Goal: Information Seeking & Learning: Check status

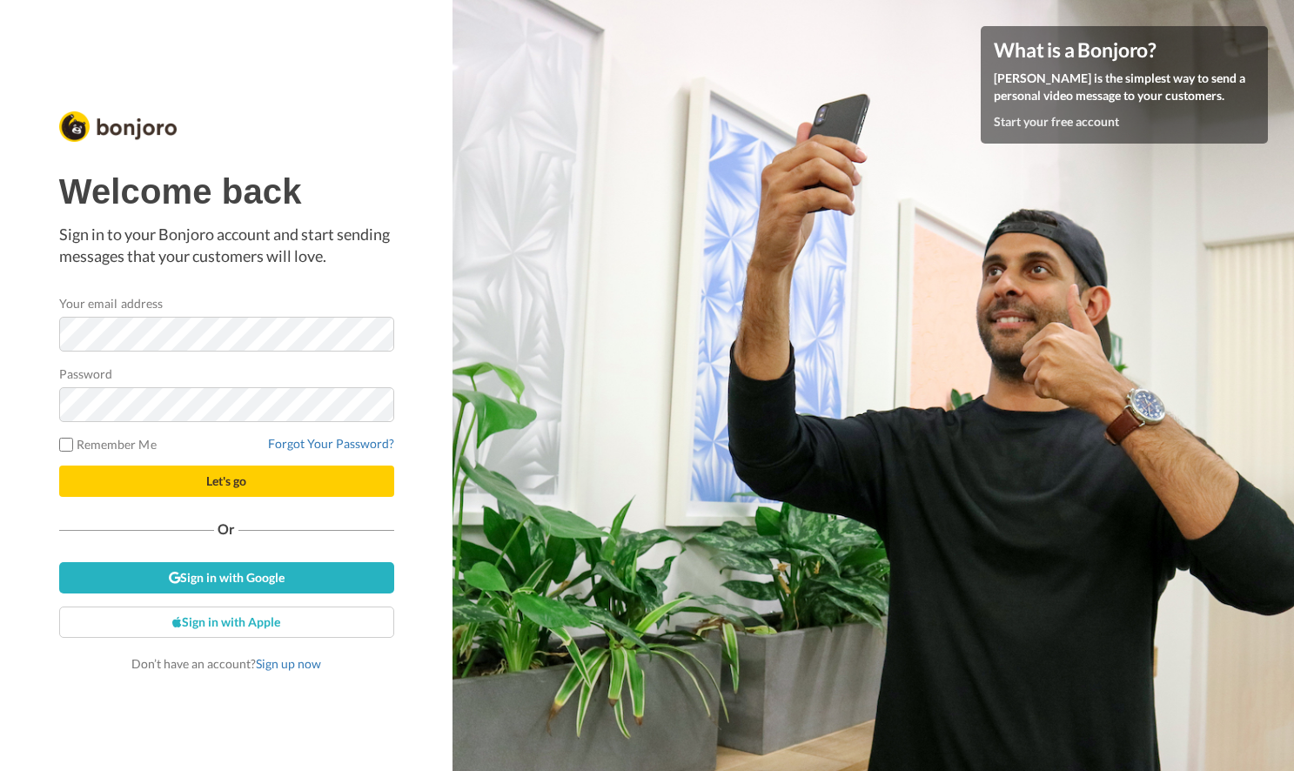
click at [211, 301] on div "Your email address" at bounding box center [226, 322] width 335 height 57
click at [285, 575] on link "Sign in with Google" at bounding box center [226, 577] width 335 height 31
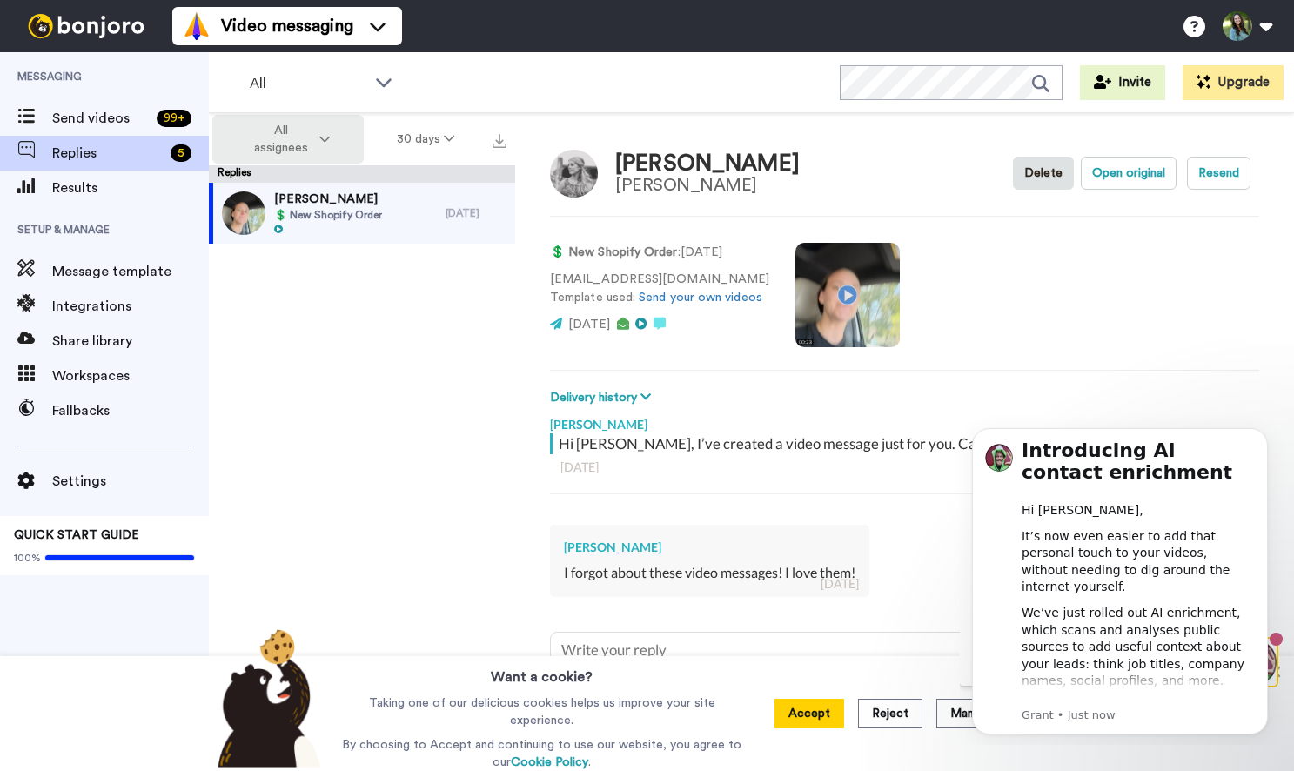
click at [282, 131] on span "All assignees" at bounding box center [280, 139] width 70 height 35
click at [285, 137] on span "All assignees" at bounding box center [280, 139] width 70 height 35
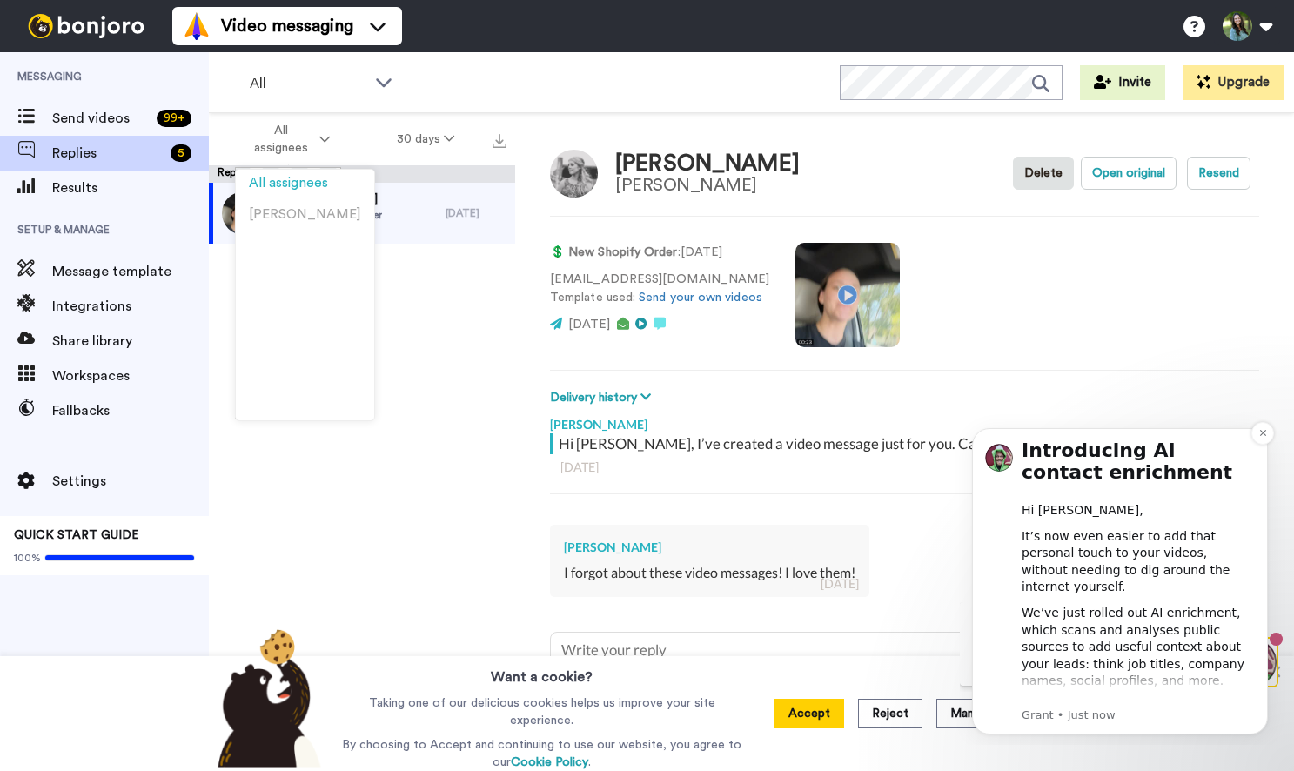
click at [1259, 445] on div "Introducing AI contact enrichment Hi Emily, It’s now even easier to add that pe…" at bounding box center [1120, 581] width 296 height 306
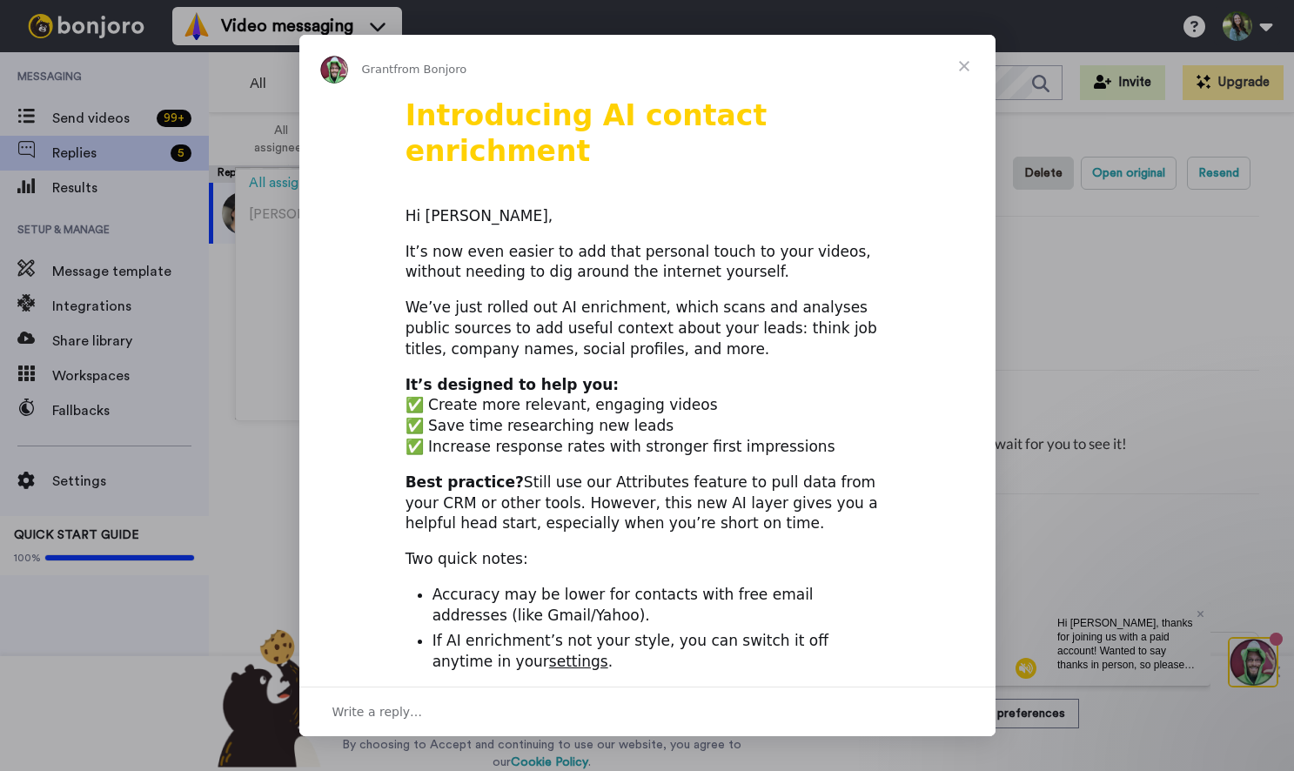
click at [985, 63] on span "Close" at bounding box center [964, 66] width 63 height 63
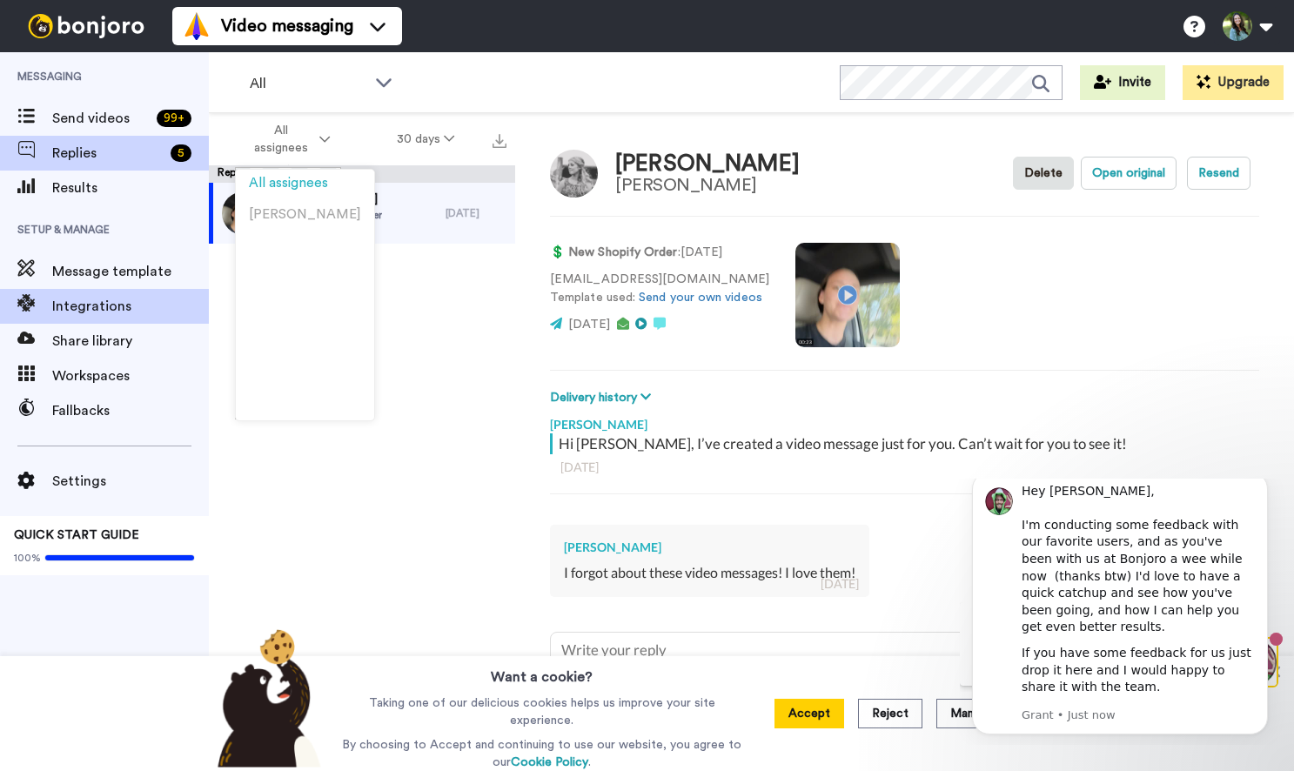
click at [116, 316] on span "Integrations" at bounding box center [130, 306] width 157 height 21
type textarea "x"
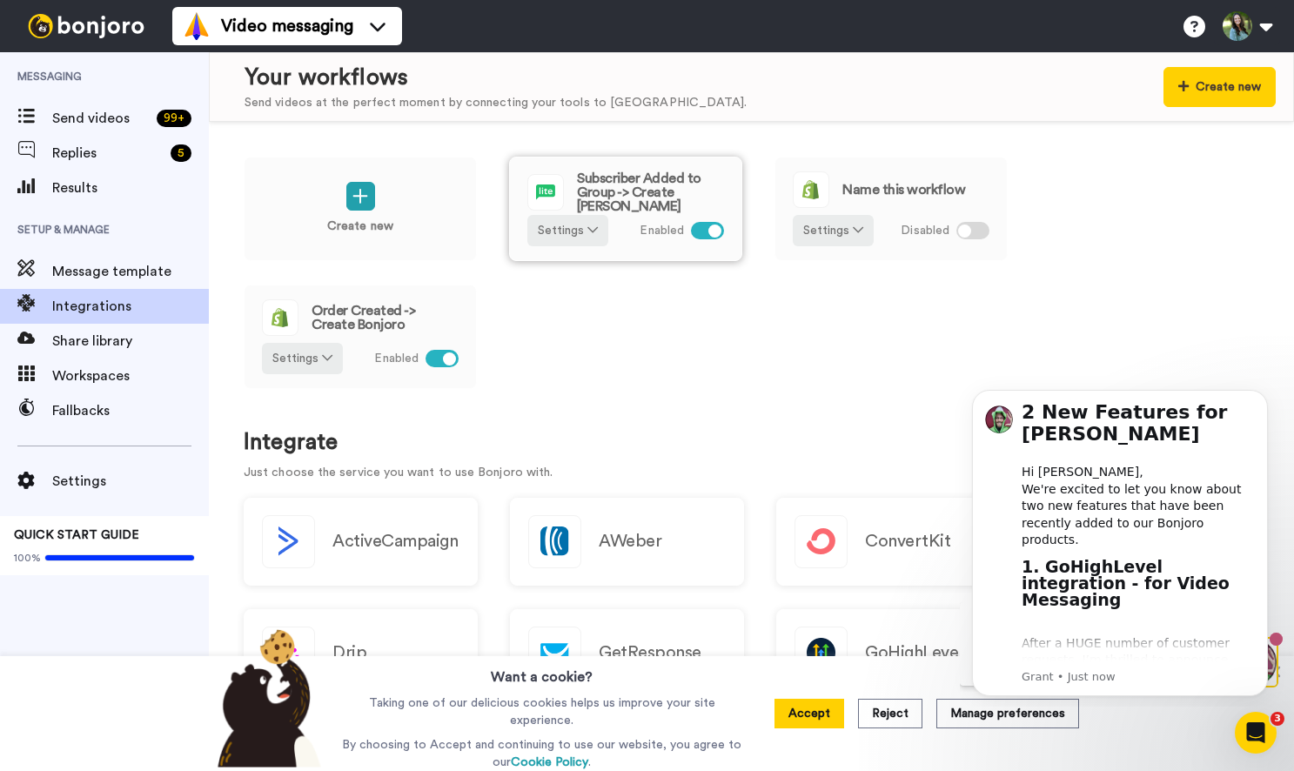
click at [710, 227] on div at bounding box center [714, 230] width 13 height 13
click at [1261, 398] on icon "Dismiss notification" at bounding box center [1263, 395] width 10 height 10
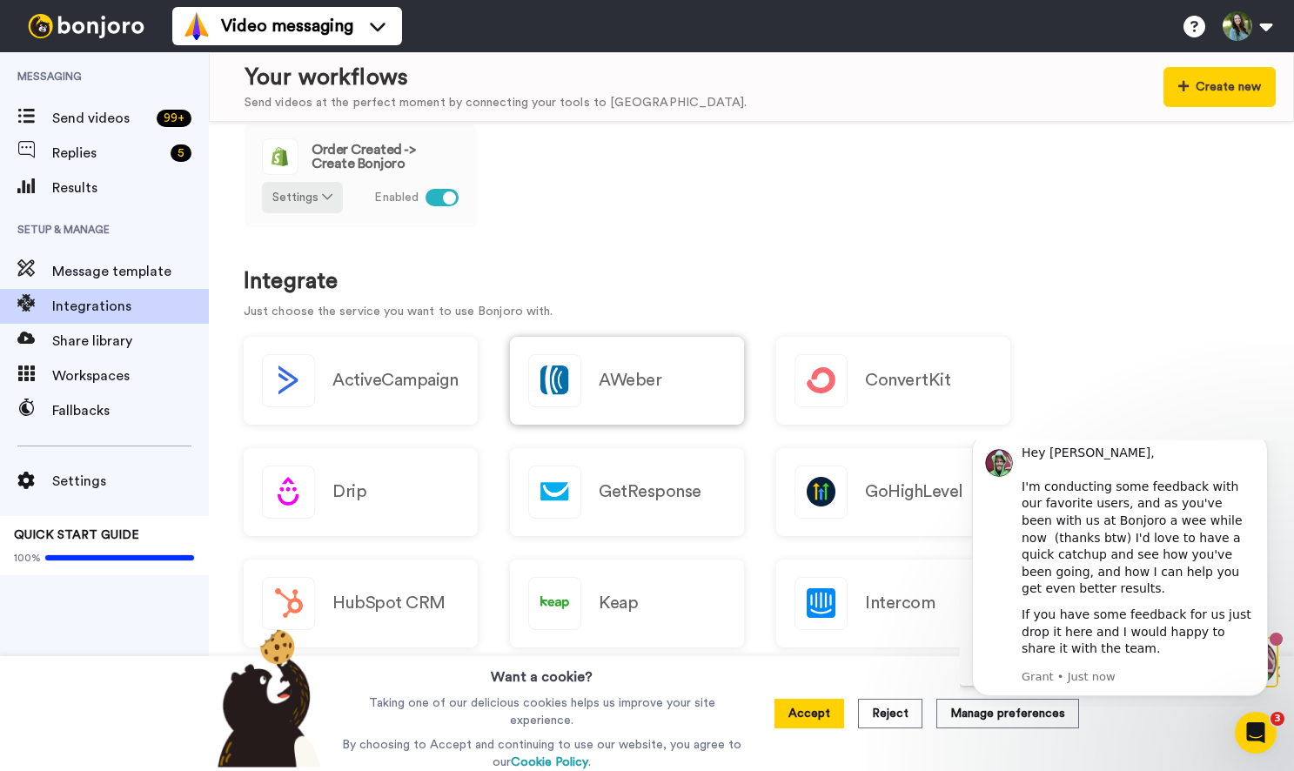
scroll to position [249, 0]
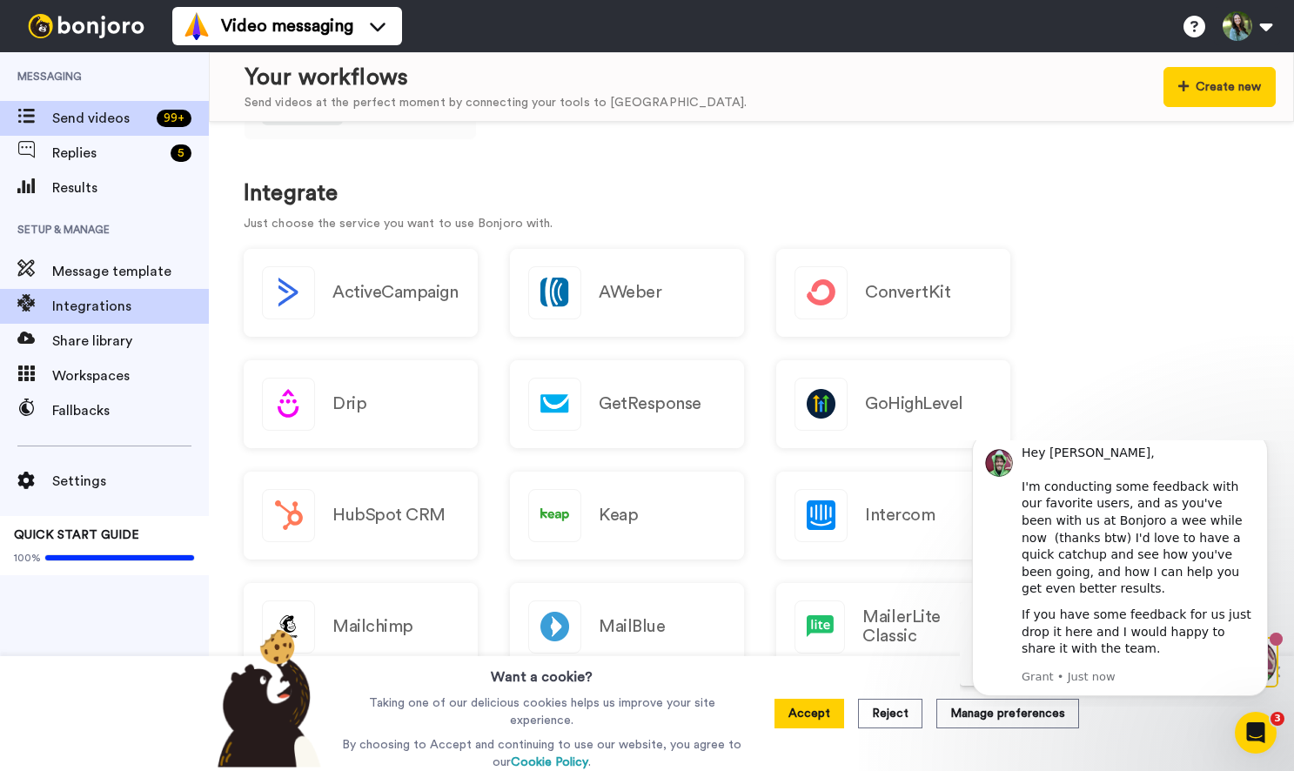
click at [84, 102] on div "Send videos 99 +" at bounding box center [104, 118] width 209 height 35
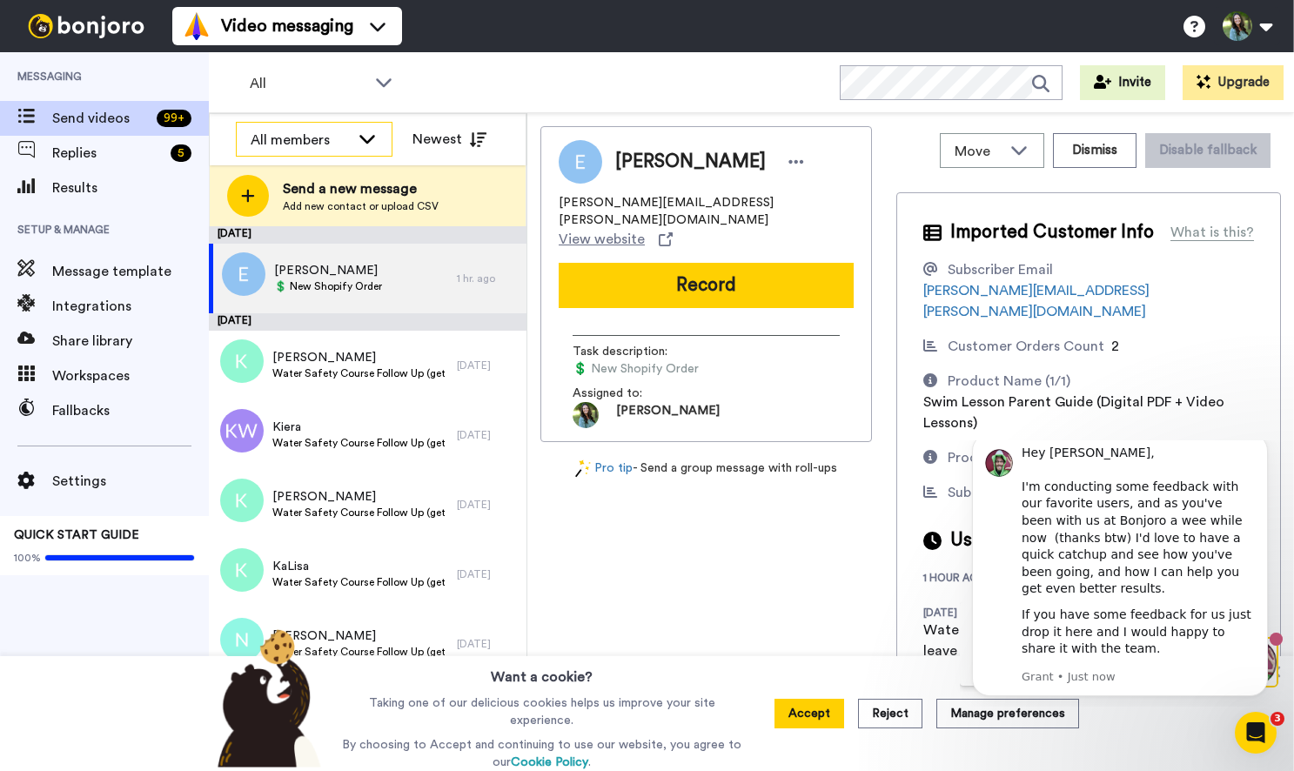
click at [292, 144] on div "All members" at bounding box center [300, 140] width 99 height 21
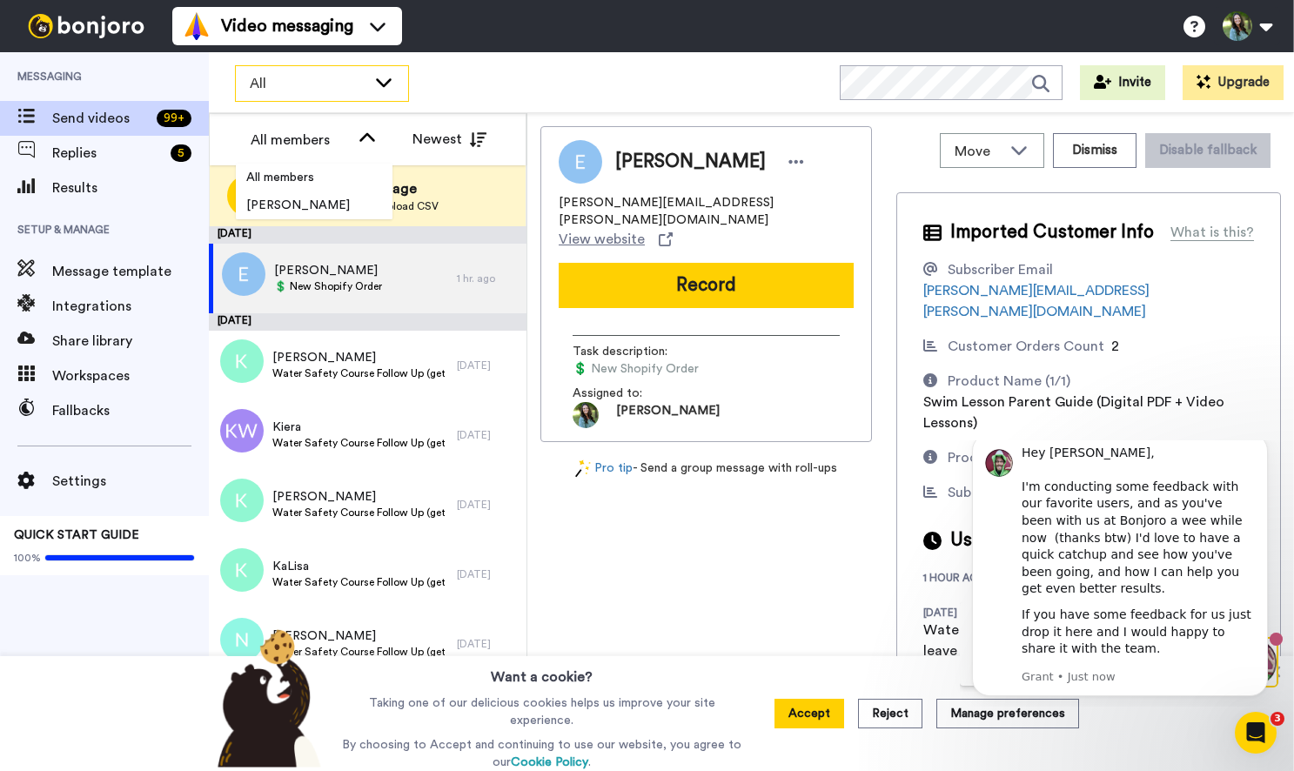
click at [268, 86] on span "All" at bounding box center [308, 83] width 117 height 21
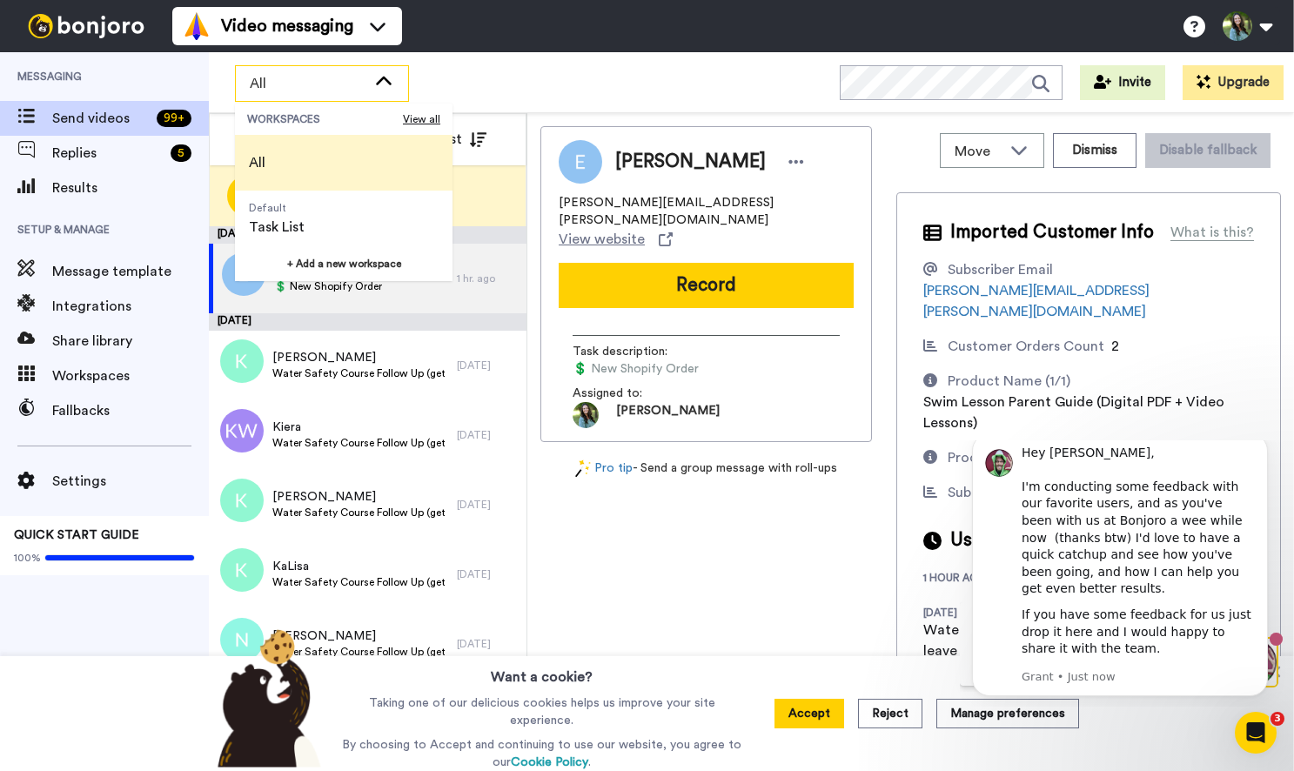
click at [268, 86] on span "All" at bounding box center [308, 83] width 117 height 21
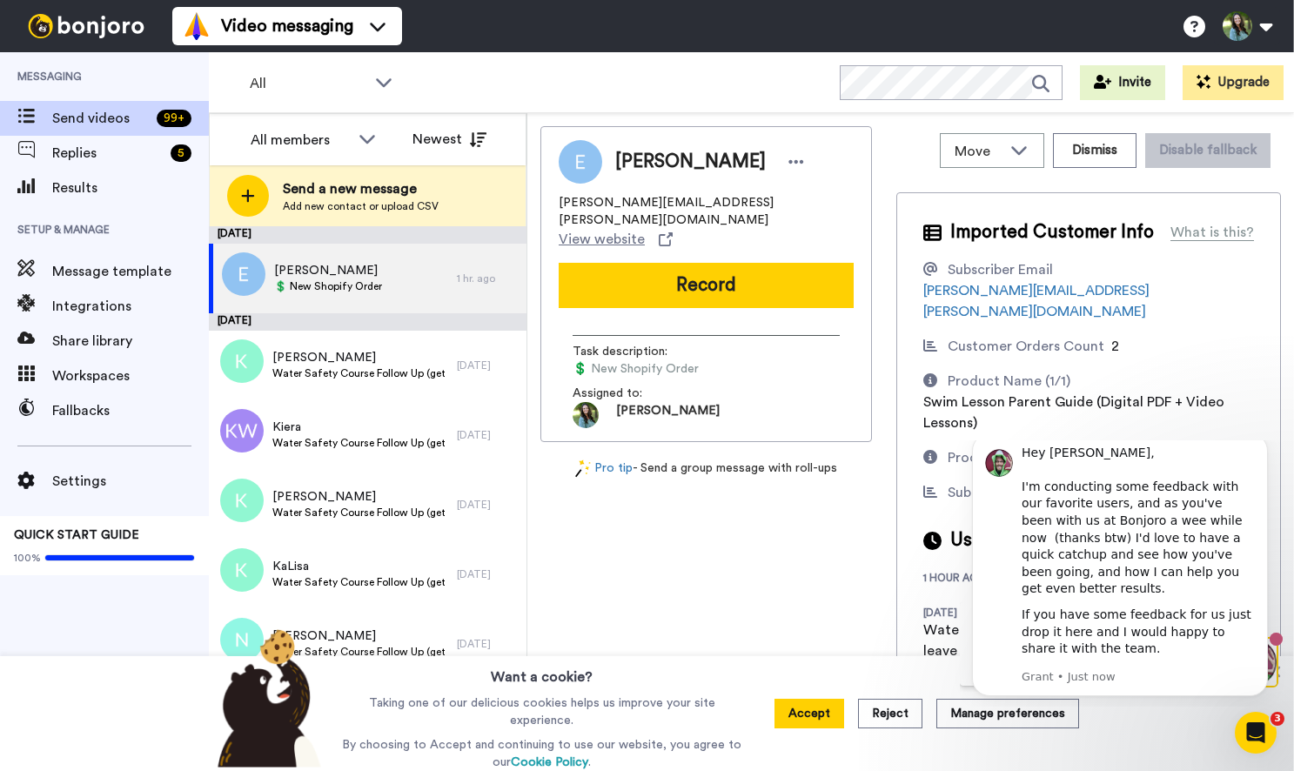
click at [700, 98] on div "All WORKSPACES View all All Default Task List + Add a new workspace Invite Upgr…" at bounding box center [751, 82] width 1085 height 61
click at [822, 719] on button "Accept" at bounding box center [809, 714] width 70 height 30
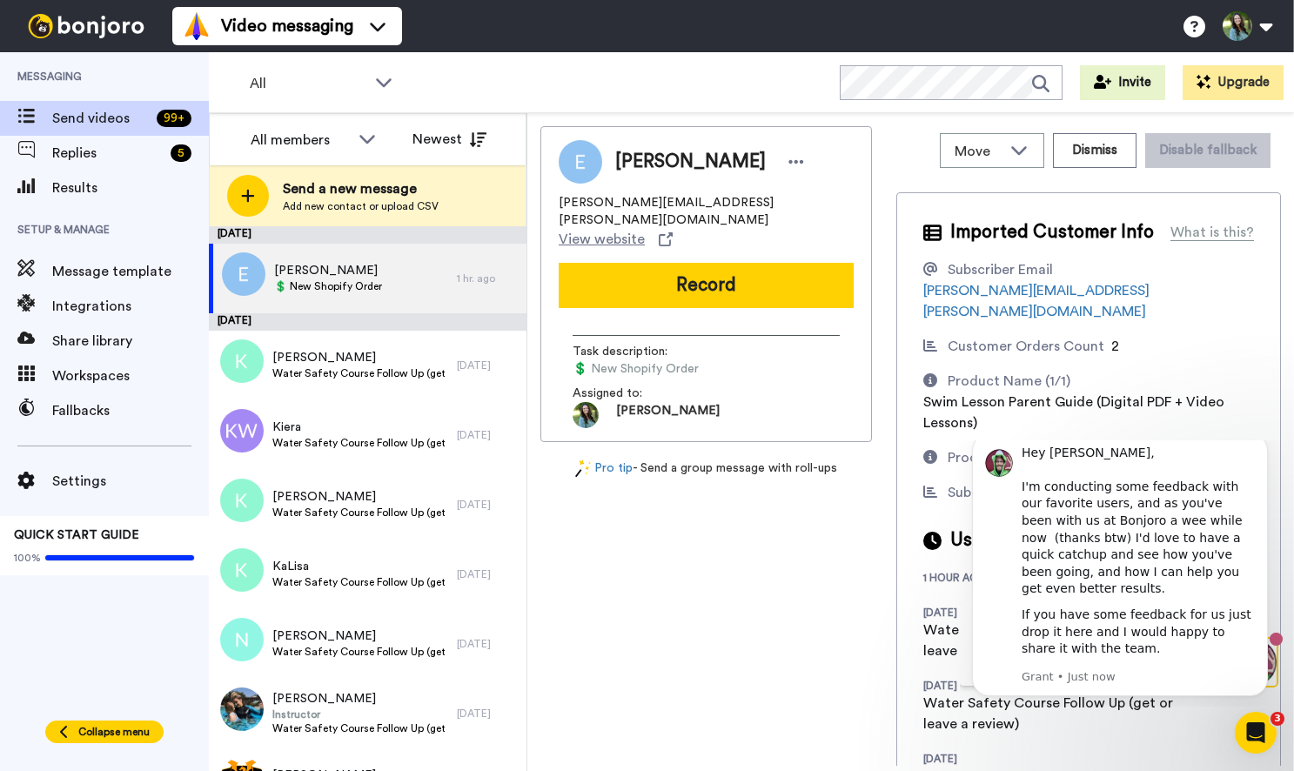
click at [111, 733] on span "Collapse menu" at bounding box center [113, 732] width 71 height 14
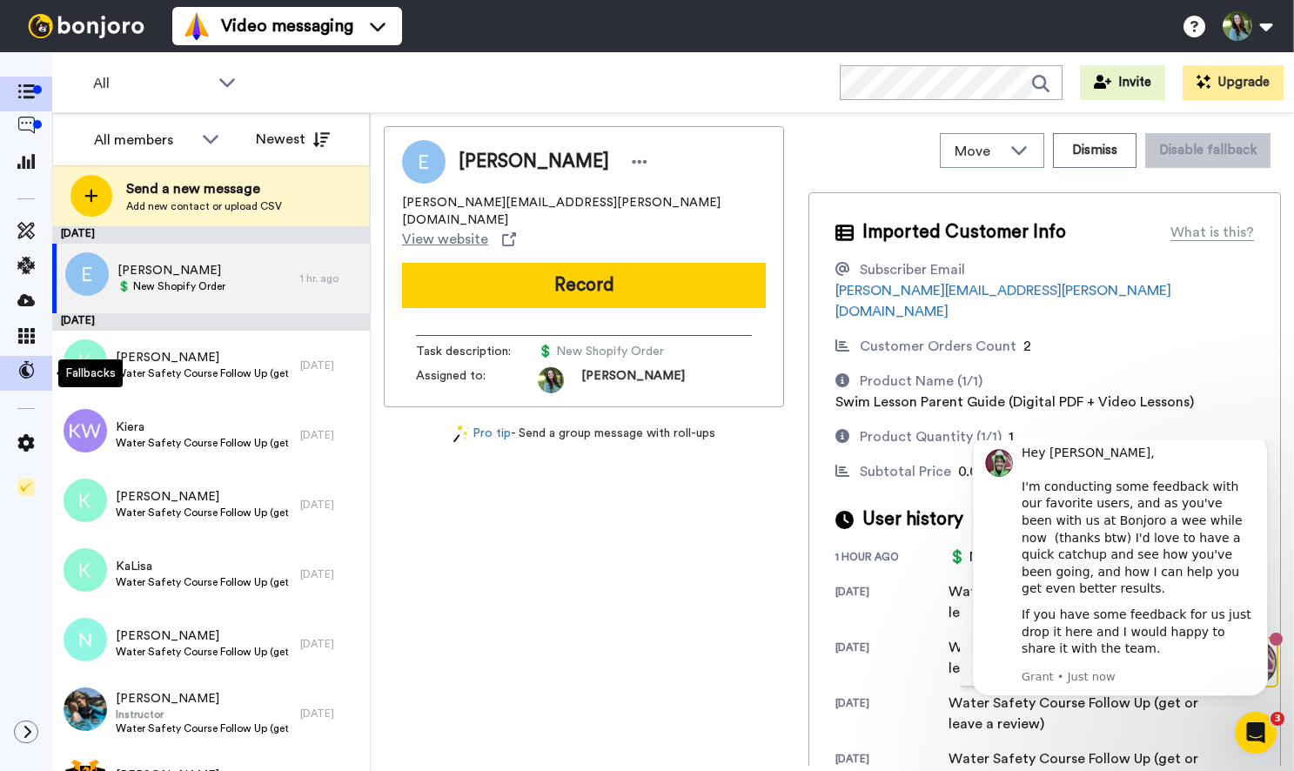
click at [32, 360] on div at bounding box center [26, 373] width 52 height 35
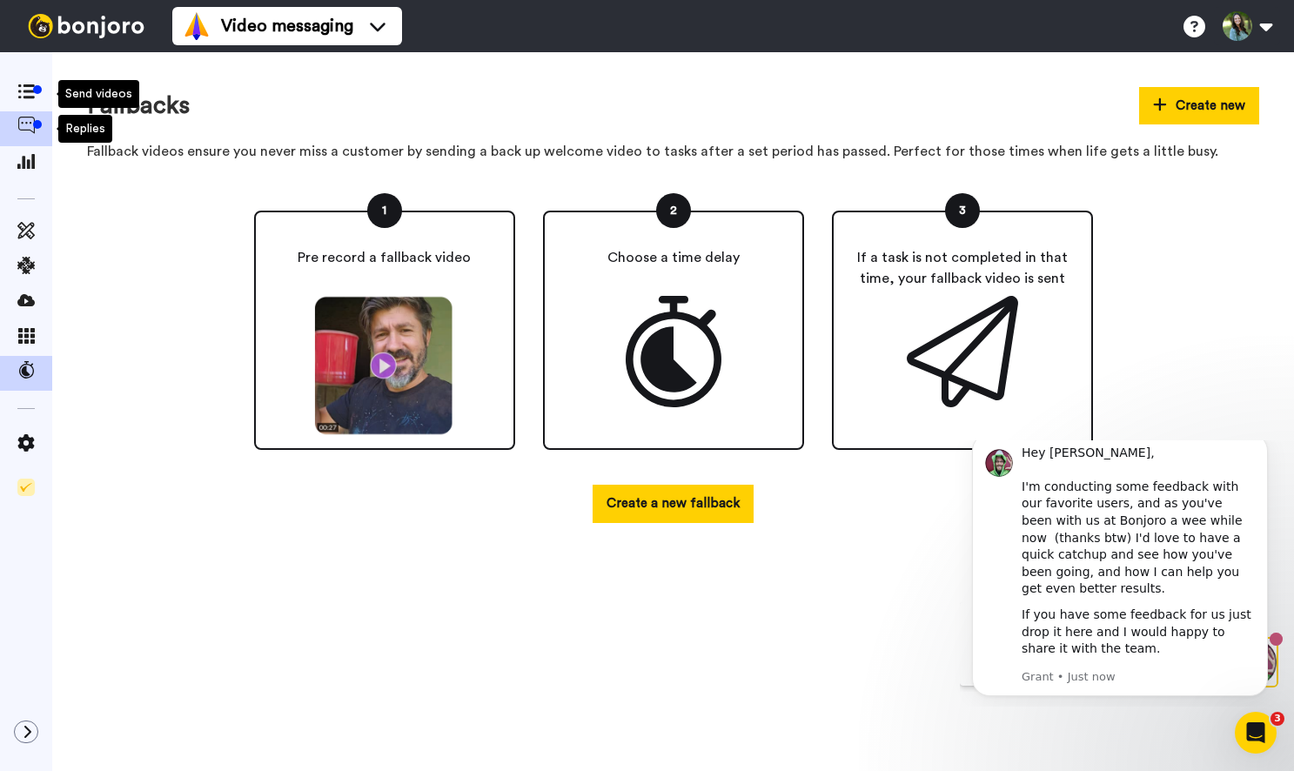
click at [30, 119] on icon at bounding box center [25, 125] width 17 height 17
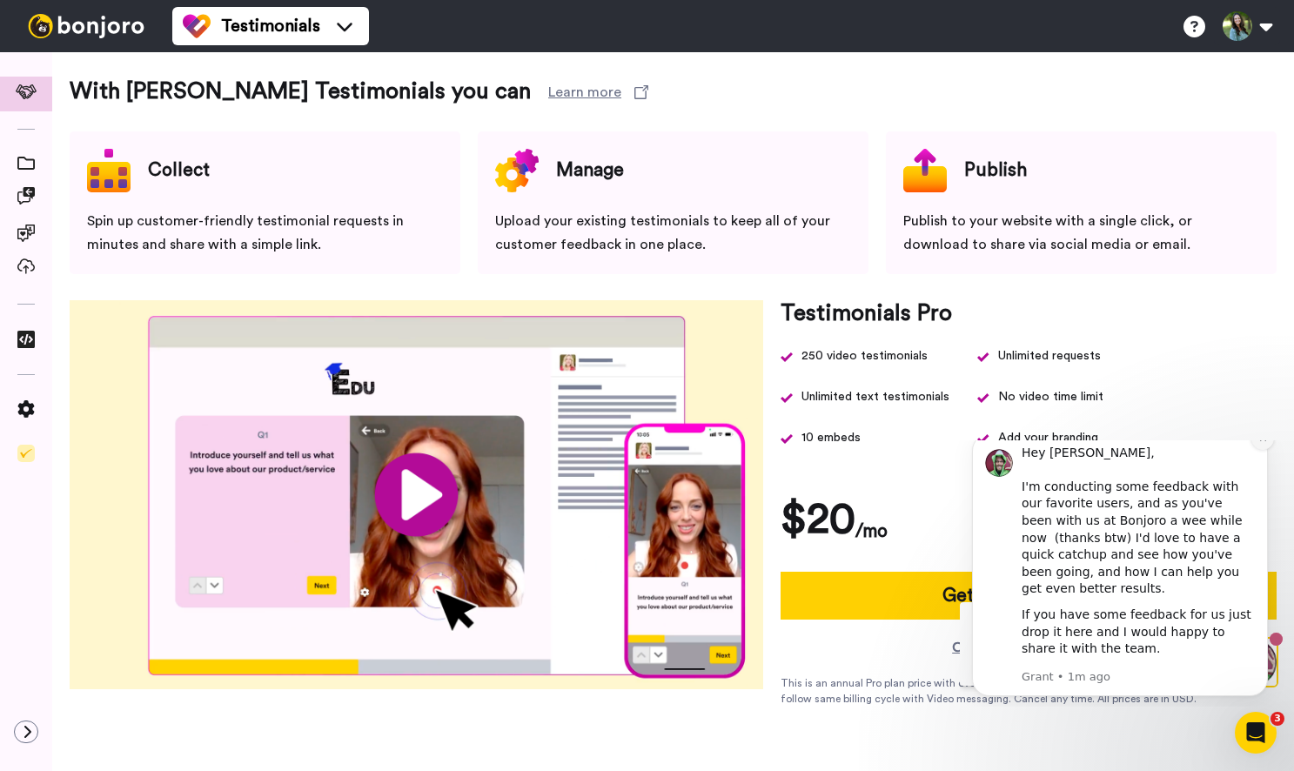
click at [1262, 450] on button "Dismiss notification" at bounding box center [1262, 438] width 23 height 23
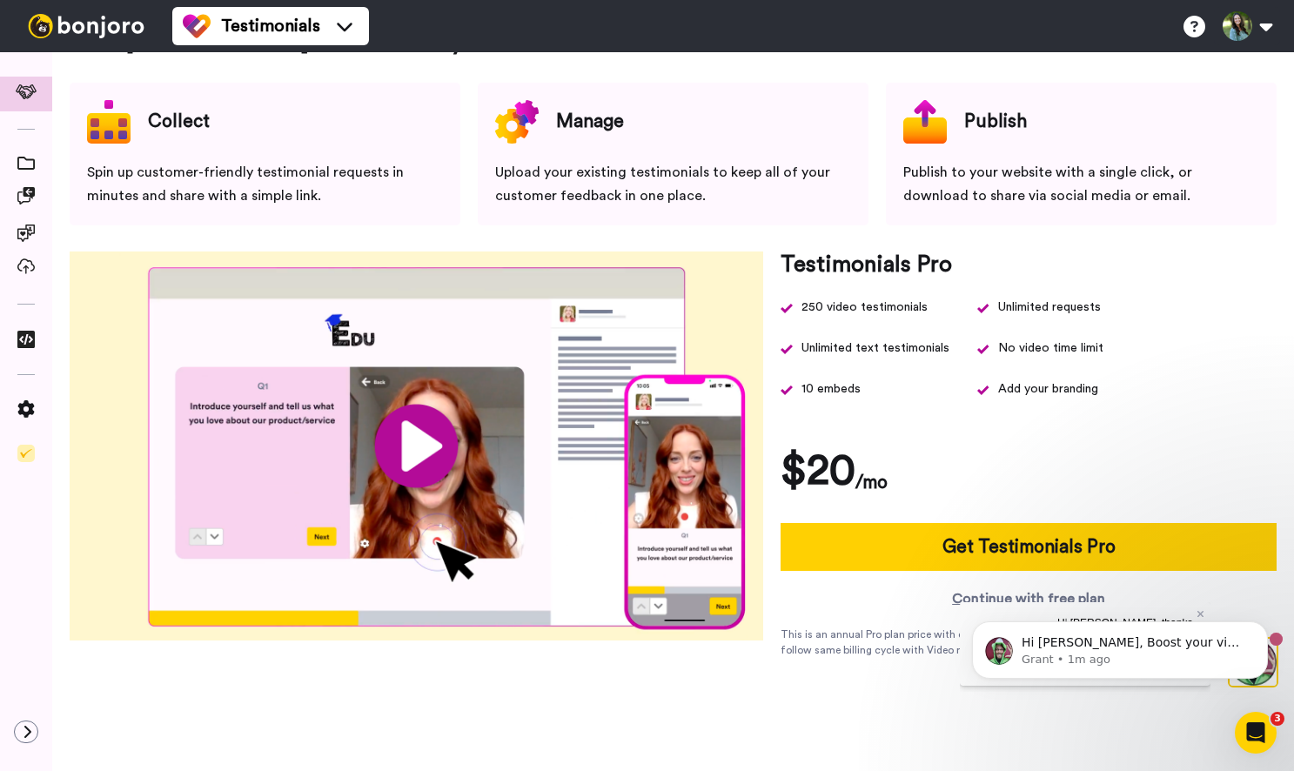
scroll to position [52, 0]
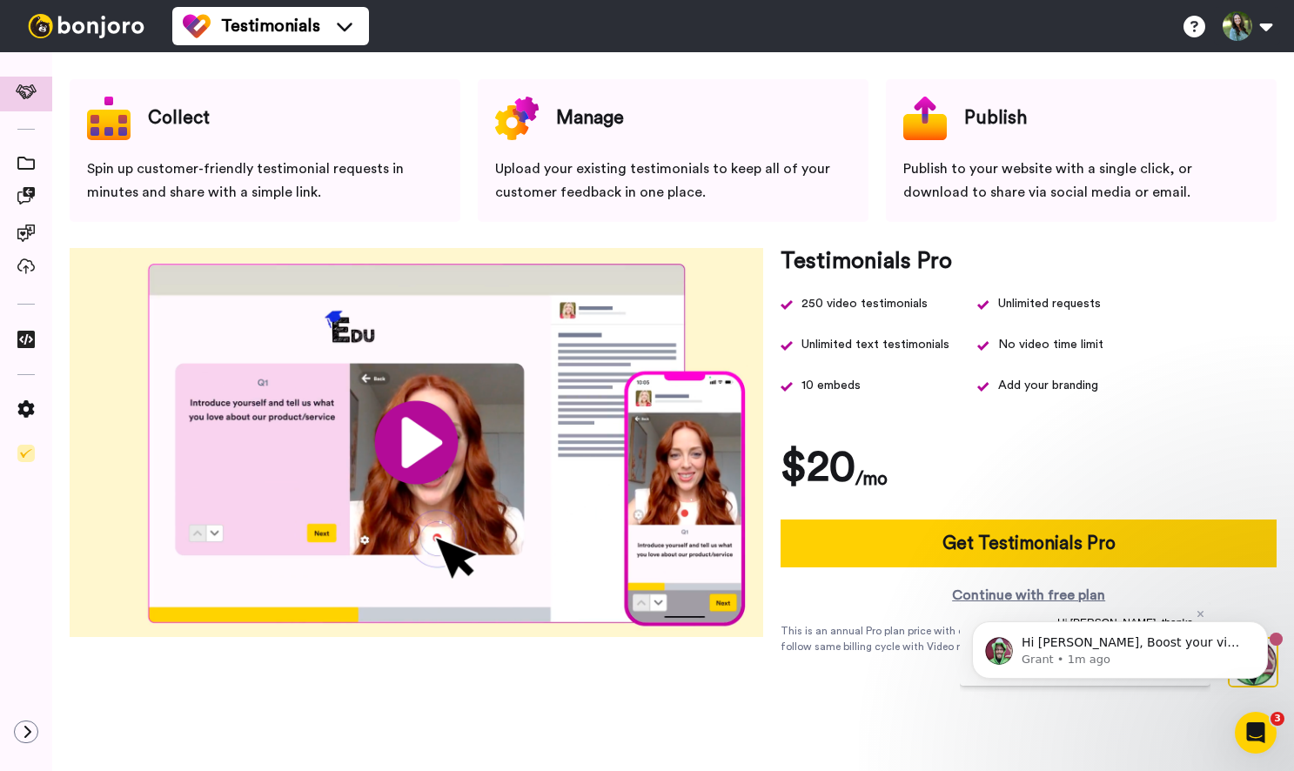
click at [1201, 614] on body "Hi Emily, Boost your view rates with automatic re-sends of unviewed messages! W…" at bounding box center [1120, 646] width 334 height 108
click at [1191, 613] on body "Hi Emily, Boost your view rates with automatic re-sends of unviewed messages! W…" at bounding box center [1120, 646] width 334 height 108
click at [1191, 608] on body "Hi Emily, Boost your view rates with automatic re-sends of unviewed messages! W…" at bounding box center [1120, 646] width 334 height 108
click at [1263, 631] on icon "Dismiss notification" at bounding box center [1263, 626] width 10 height 10
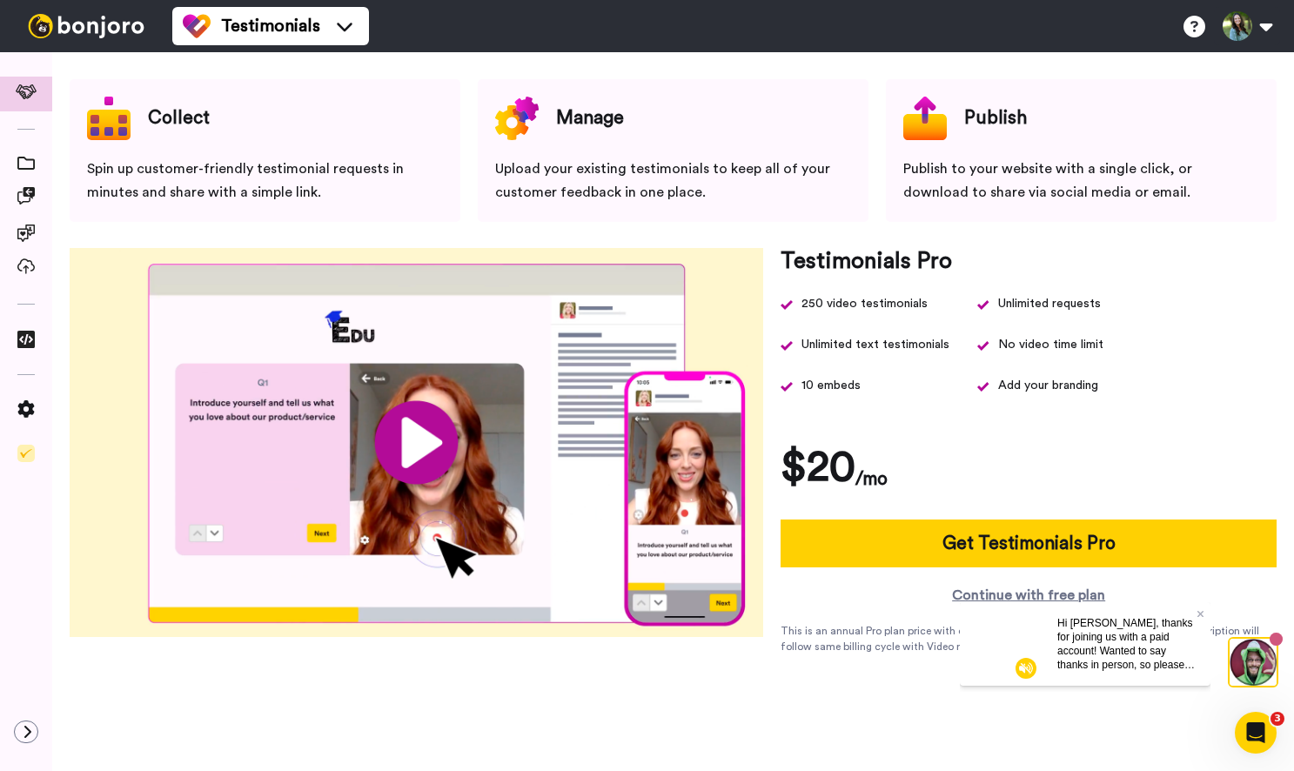
click at [1085, 648] on span "Hi Emily, thanks for joining us with a paid account! Wanted to say thanks in pe…" at bounding box center [1125, 678] width 137 height 124
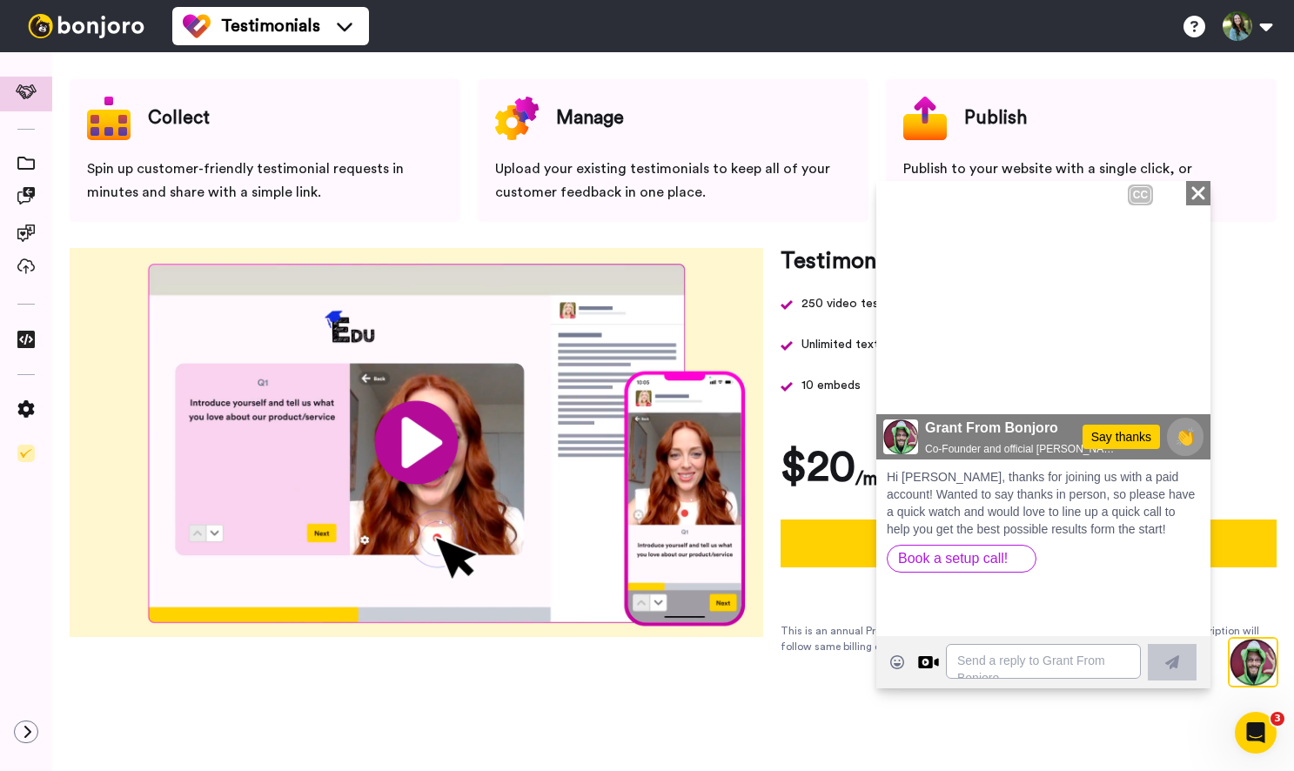
click at [1195, 188] on icon at bounding box center [1197, 191] width 13 height 13
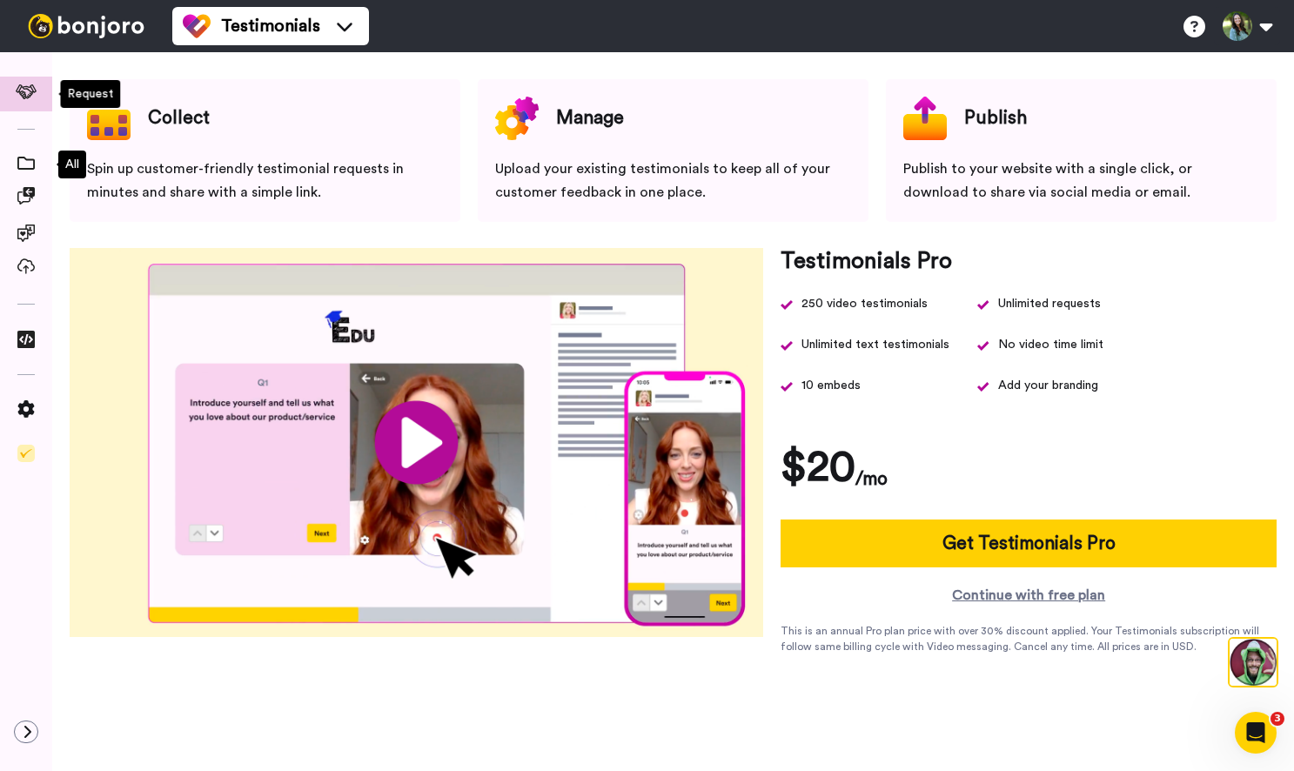
click at [35, 71] on div at bounding box center [26, 411] width 52 height 719
click at [28, 94] on icon at bounding box center [27, 91] width 22 height 15
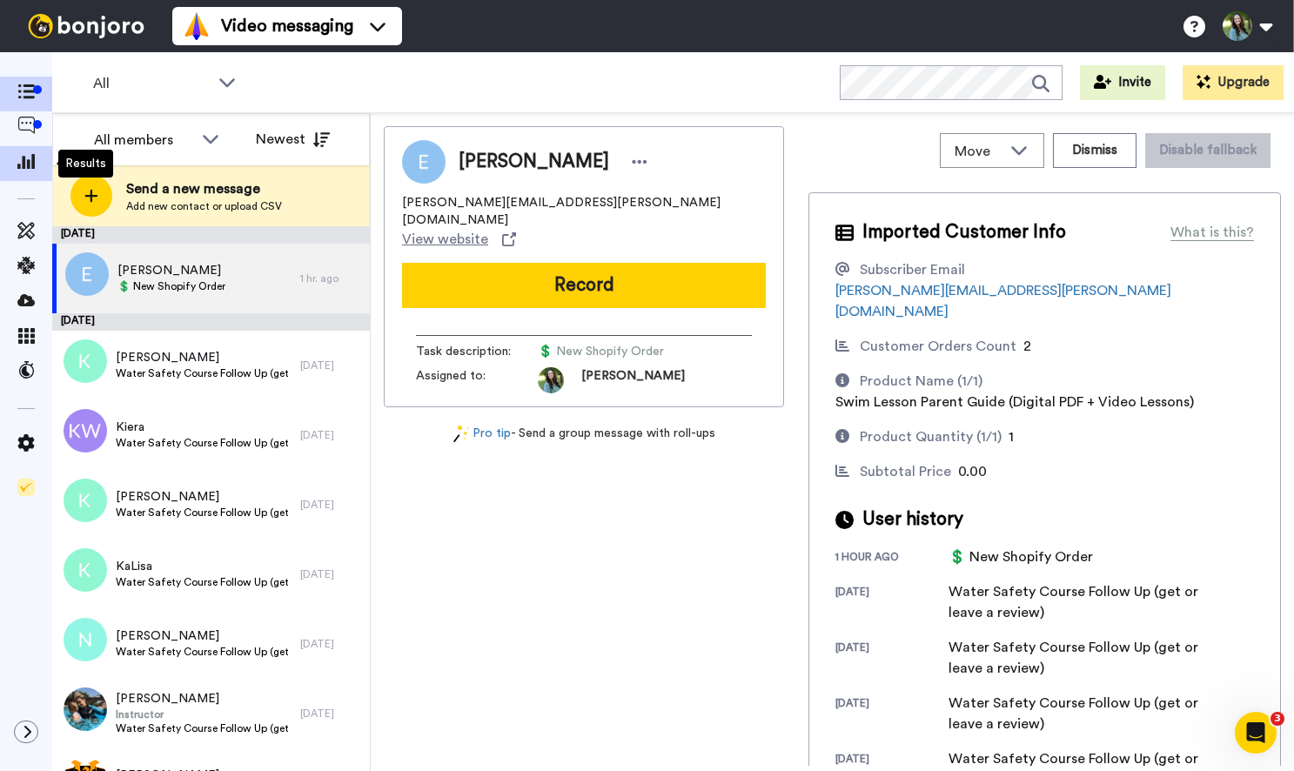
click at [31, 162] on icon at bounding box center [25, 161] width 17 height 16
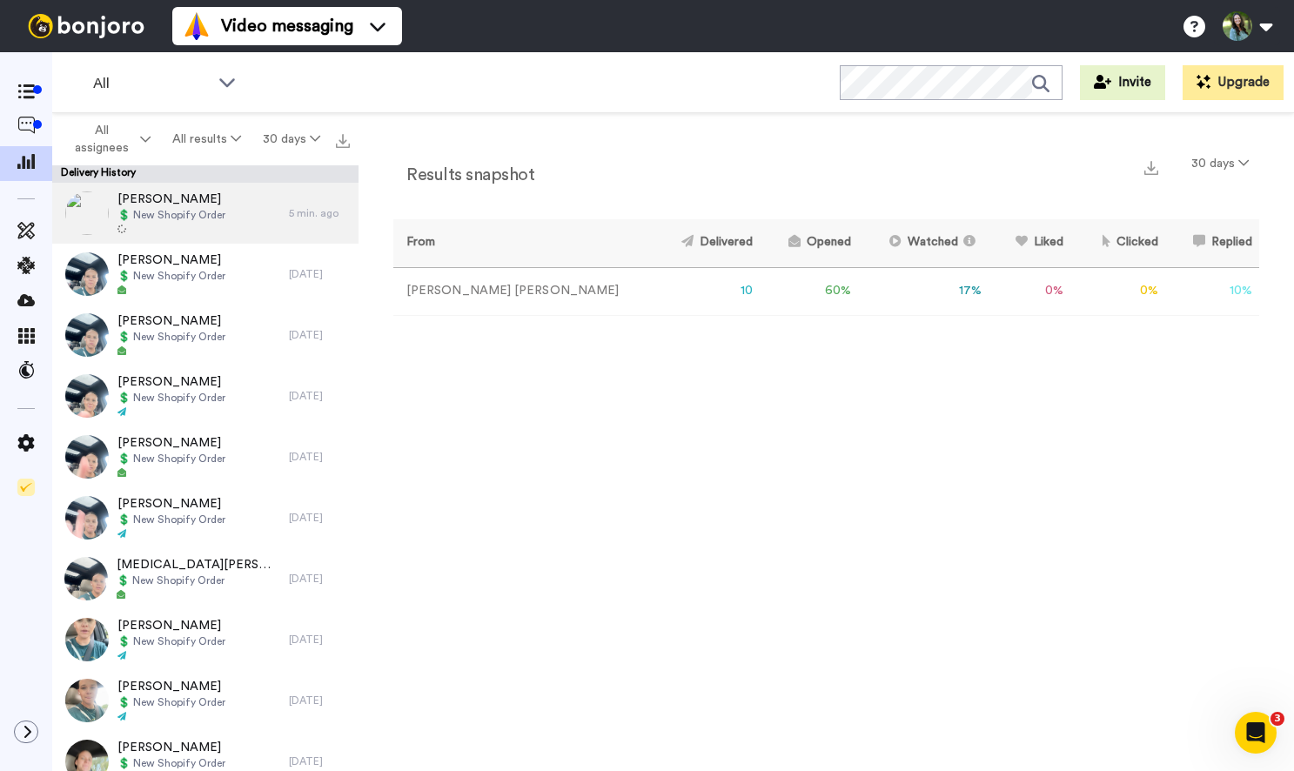
click at [198, 213] on span "💲 New Shopify Order" at bounding box center [171, 215] width 108 height 14
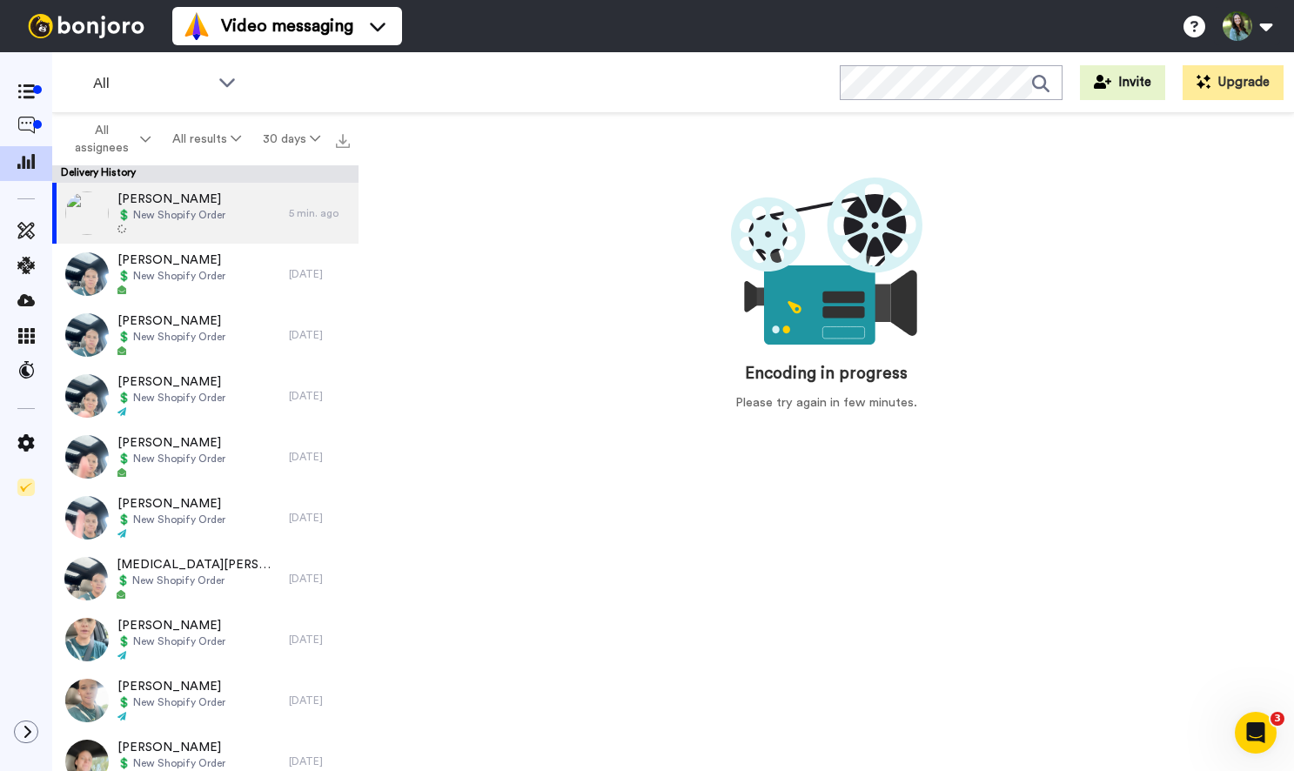
click at [96, 210] on img at bounding box center [87, 213] width 44 height 44
click at [207, 261] on span "[PERSON_NAME]" at bounding box center [171, 259] width 108 height 17
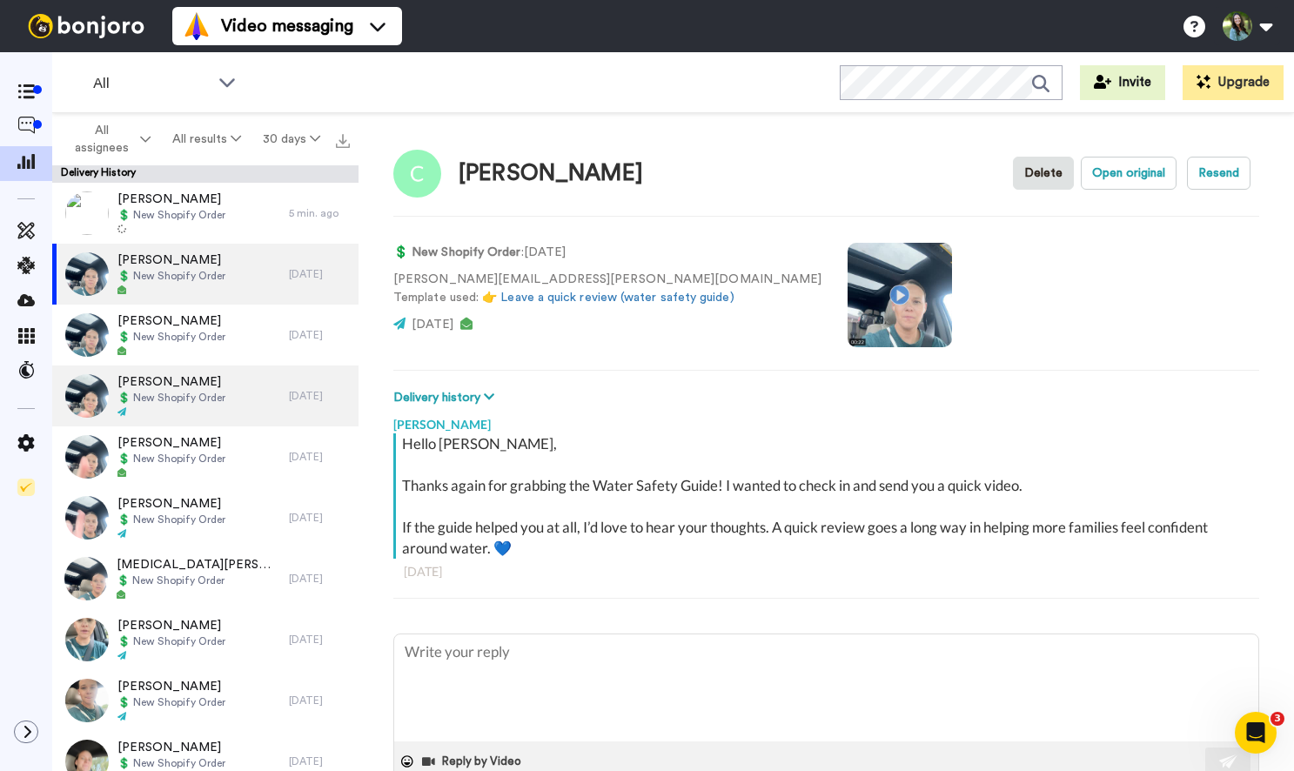
click at [204, 422] on div "MARIA ARMAS 💲 New Shopify Order" at bounding box center [170, 395] width 237 height 61
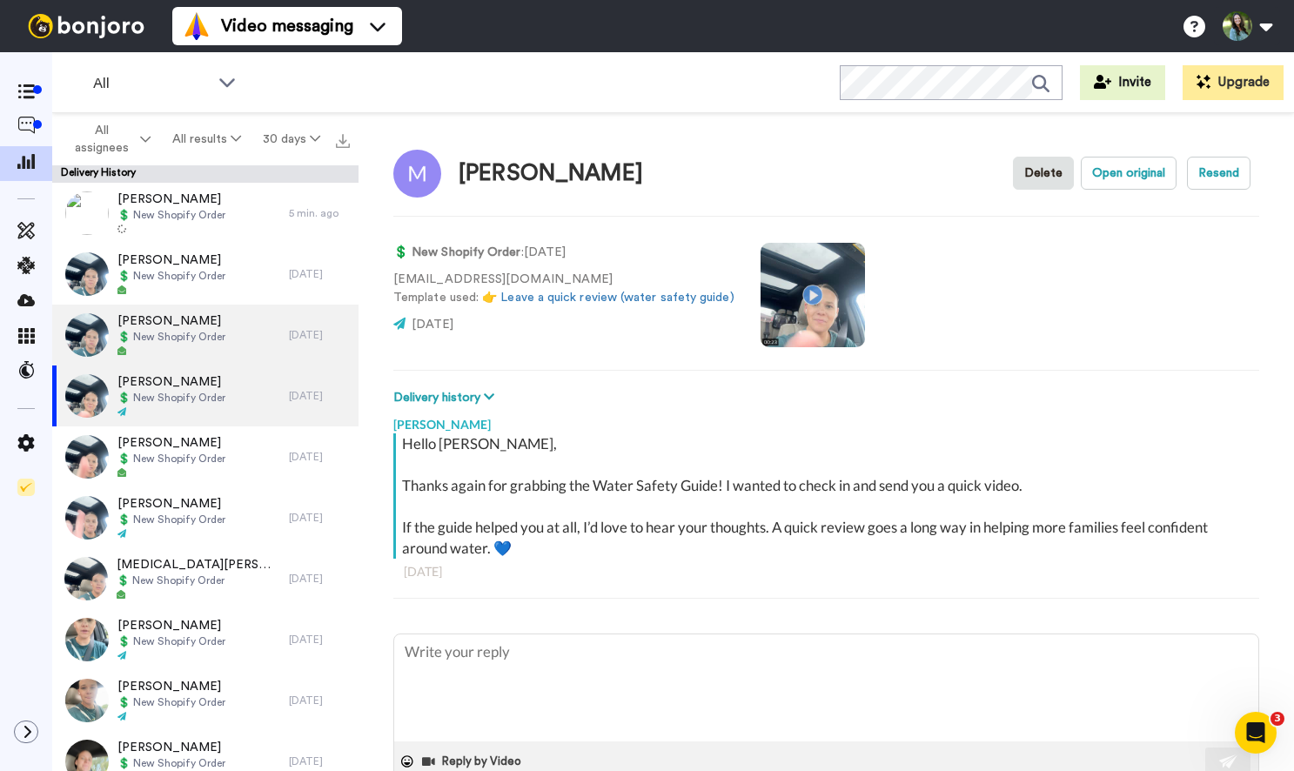
click at [214, 364] on div "Kelsey Dalia 💲 New Shopify Order" at bounding box center [170, 335] width 237 height 61
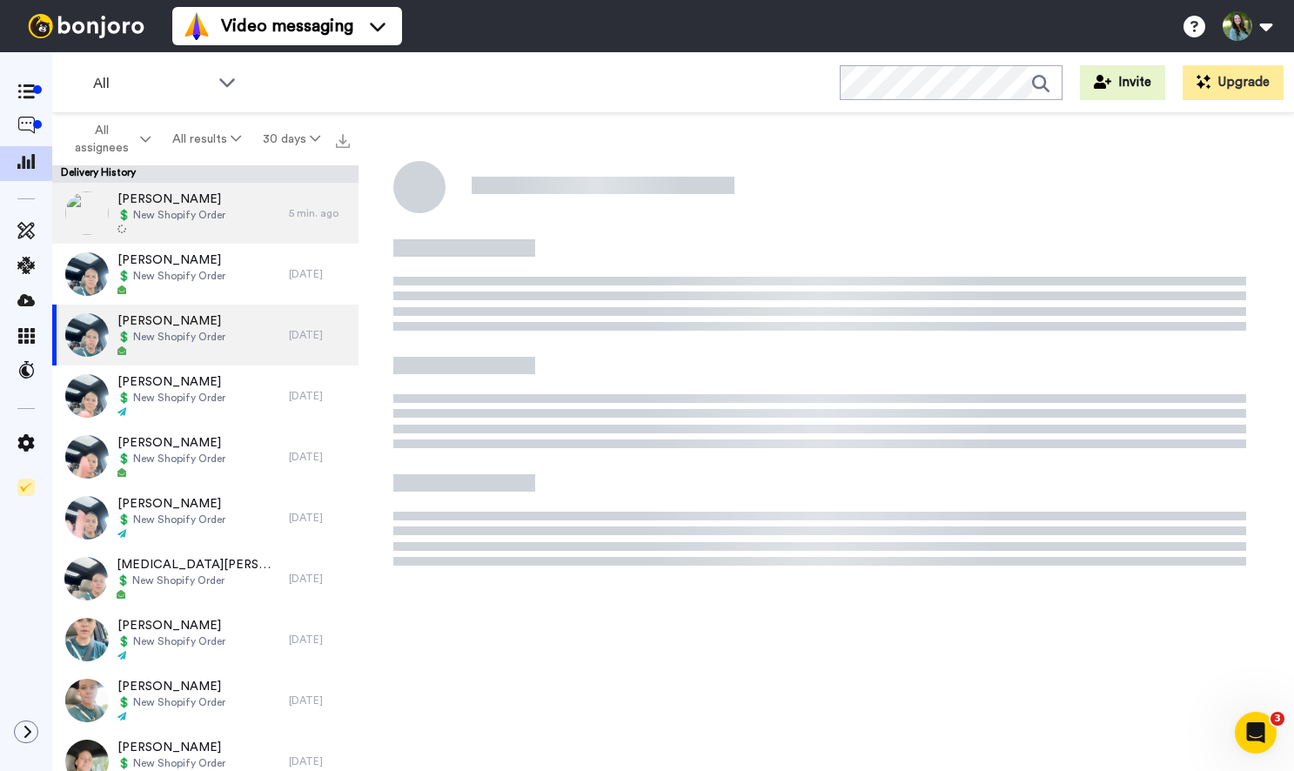
click at [237, 232] on div "Richard Poll 💲 New Shopify Order" at bounding box center [170, 213] width 237 height 61
type textarea "x"
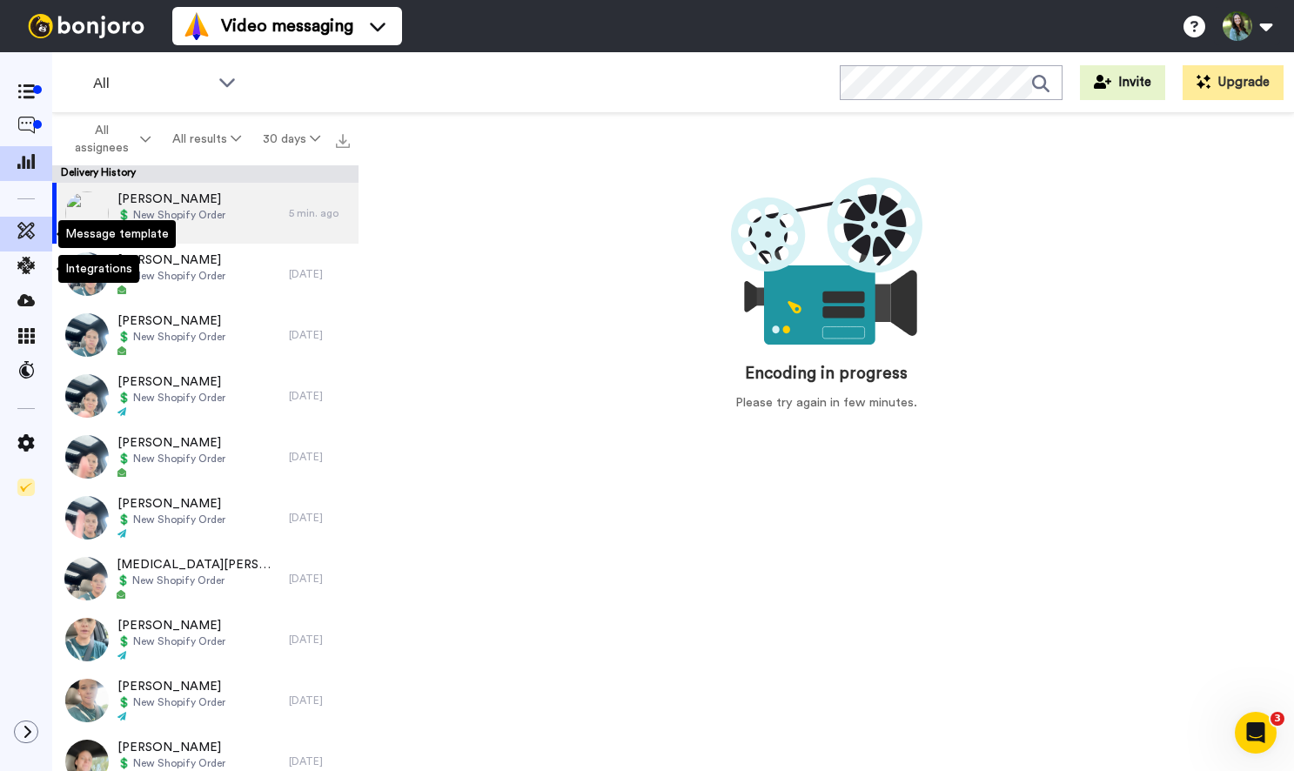
click at [27, 241] on span at bounding box center [26, 233] width 52 height 17
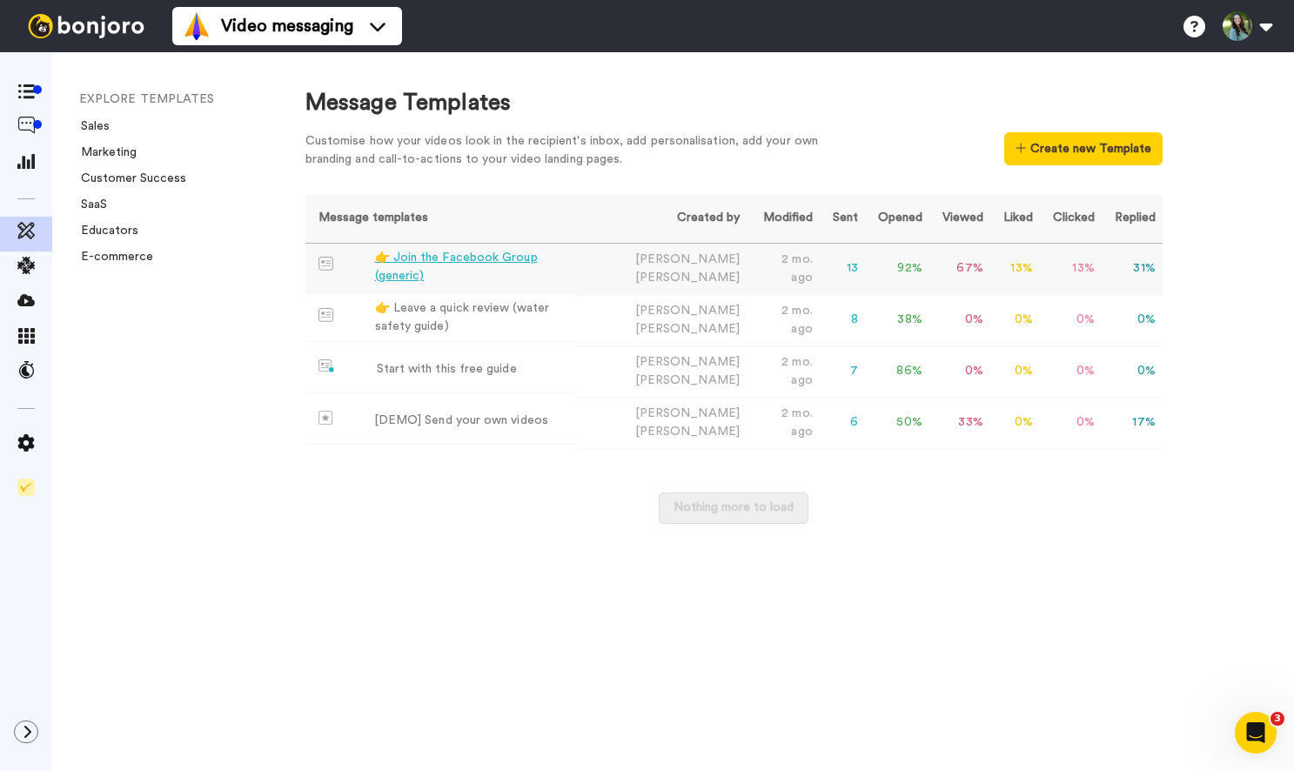
click at [559, 269] on div "👉 Join the Facebook Group (generic)" at bounding box center [472, 267] width 194 height 37
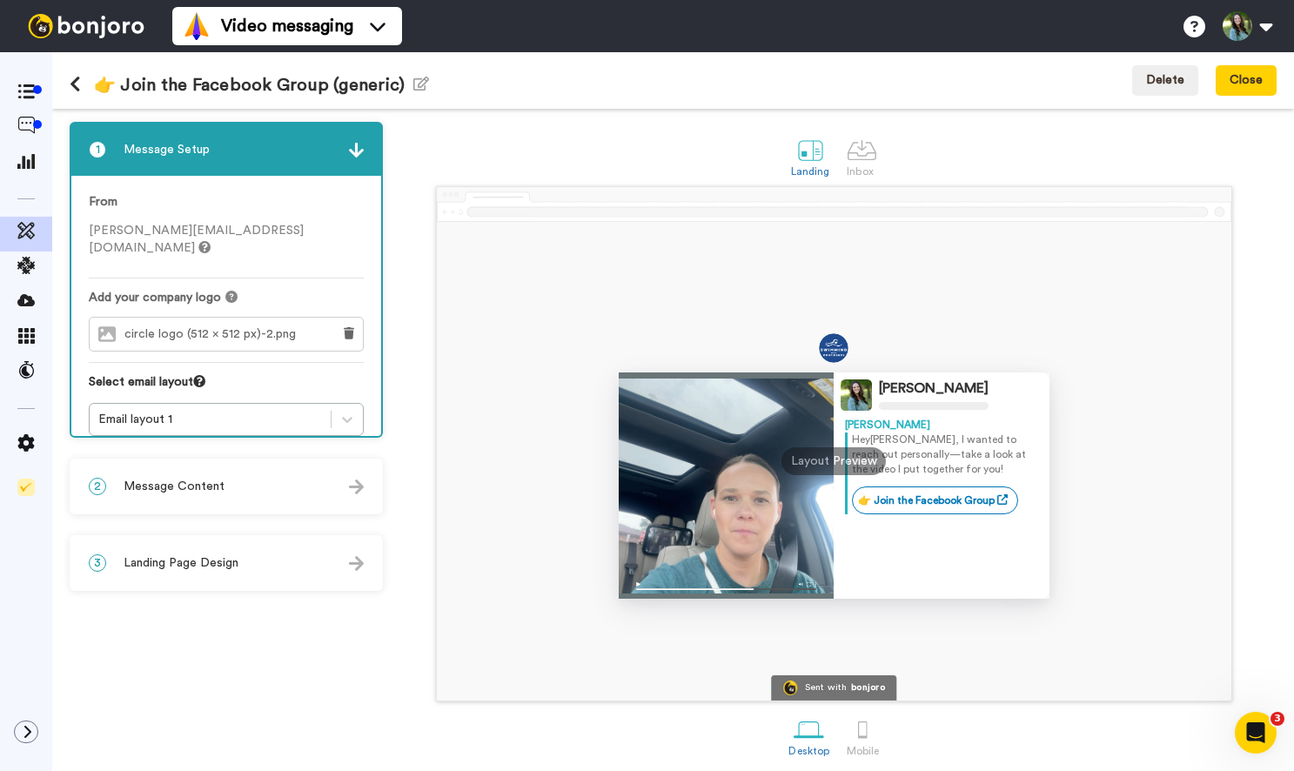
scroll to position [10, 0]
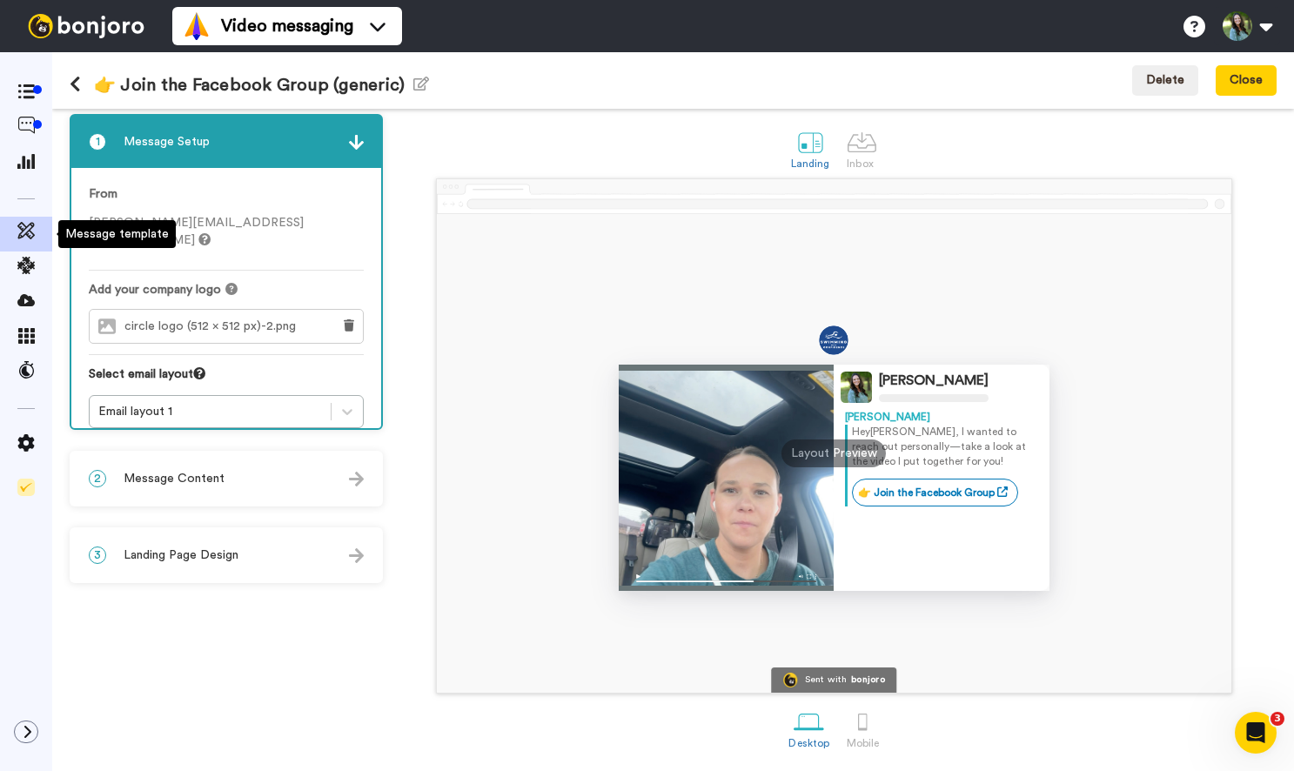
click at [18, 236] on icon at bounding box center [25, 230] width 17 height 17
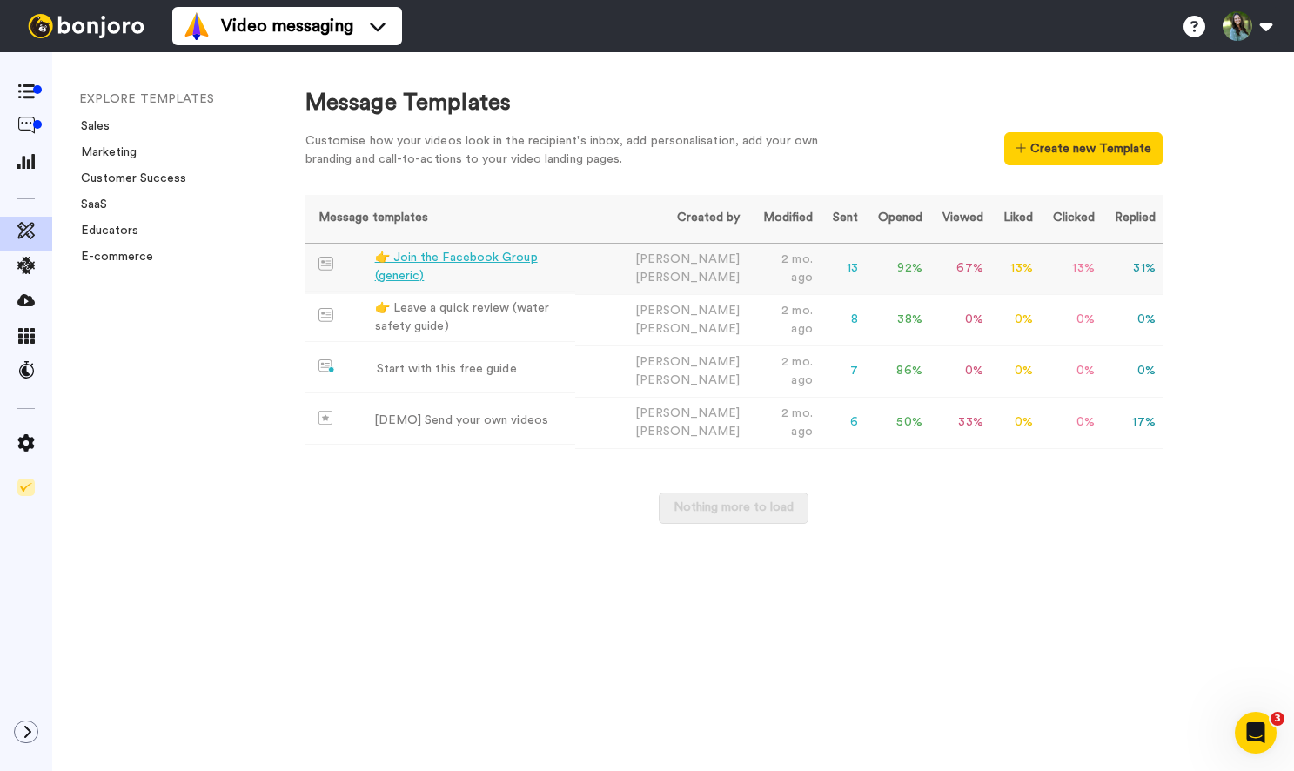
click at [576, 280] on td "👉 Join the Facebook Group (generic)" at bounding box center [440, 268] width 271 height 48
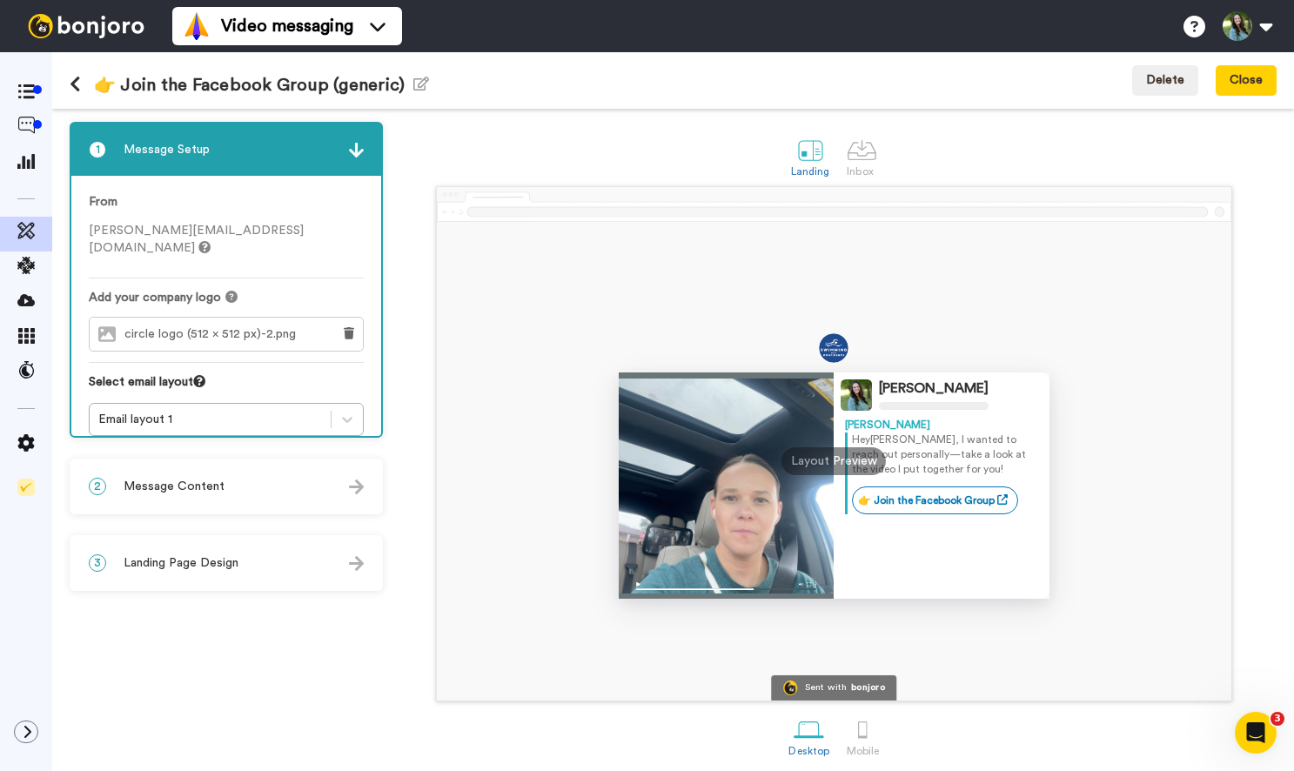
click at [77, 86] on icon at bounding box center [75, 84] width 11 height 17
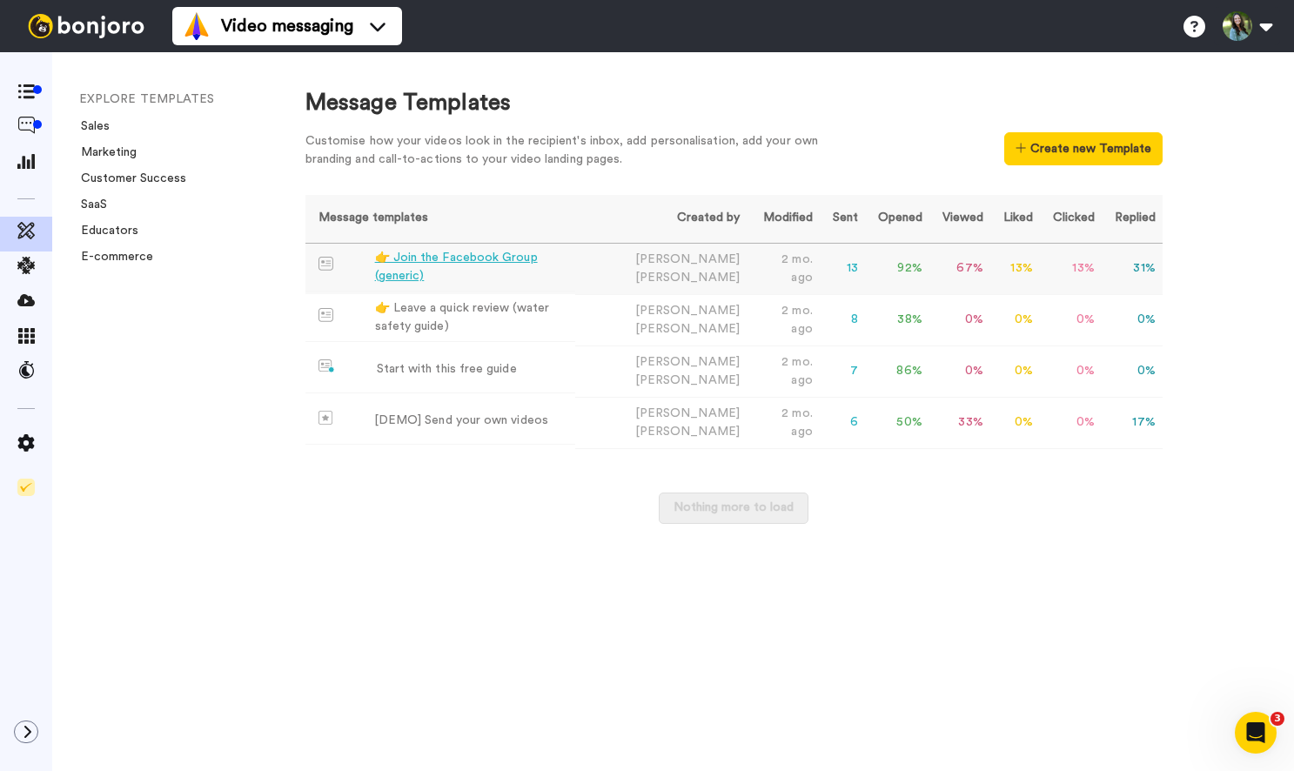
click at [1154, 270] on td "31 %" at bounding box center [1132, 268] width 61 height 51
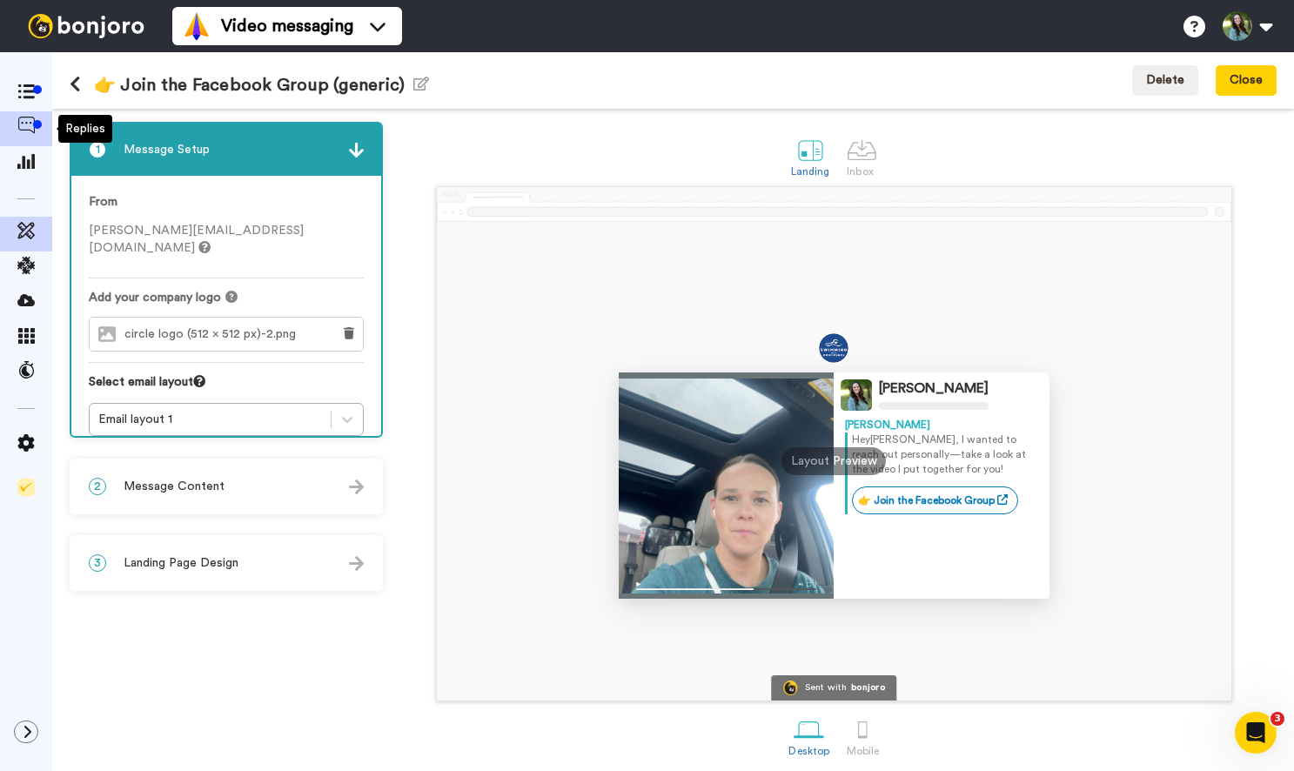
click at [16, 131] on span at bounding box center [26, 128] width 52 height 17
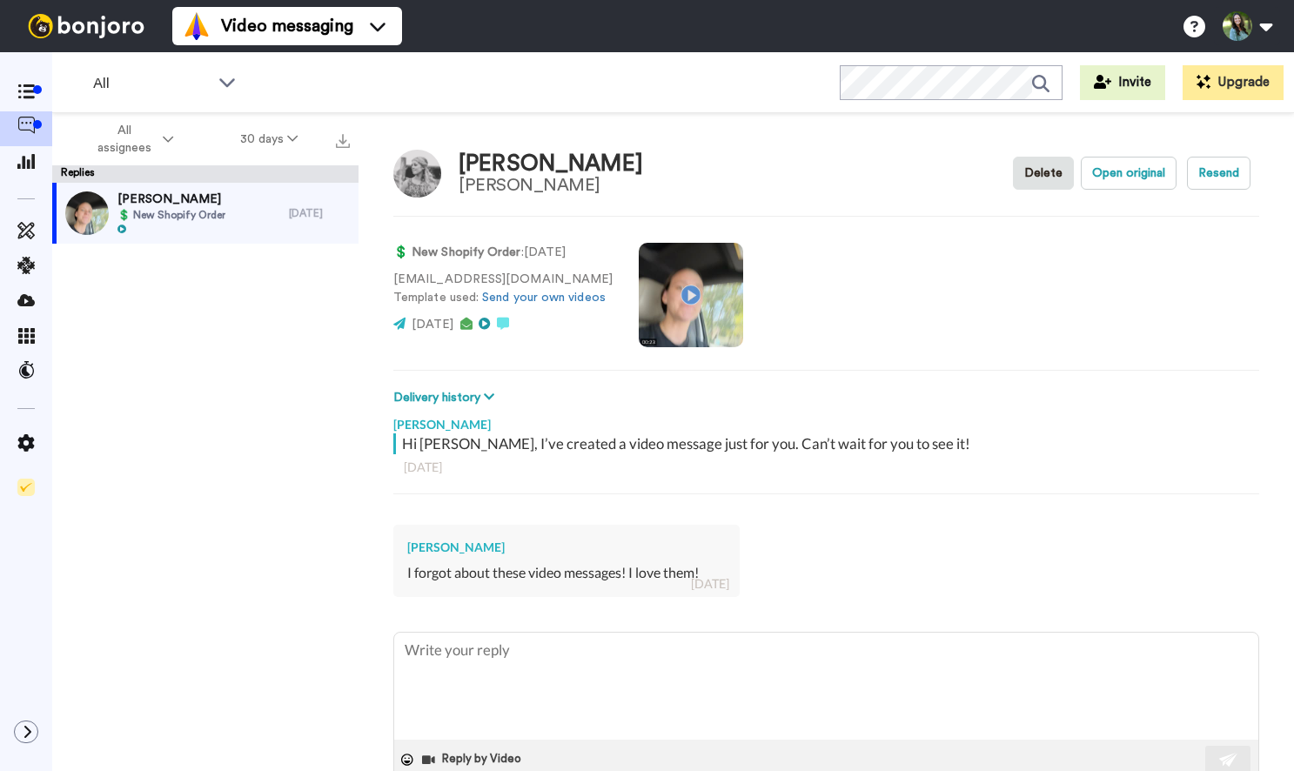
click at [347, 124] on div "All assignees 30 days" at bounding box center [205, 139] width 306 height 52
click at [265, 140] on button "30 days" at bounding box center [269, 139] width 124 height 31
click at [267, 237] on span "90 days" at bounding box center [246, 237] width 47 height 13
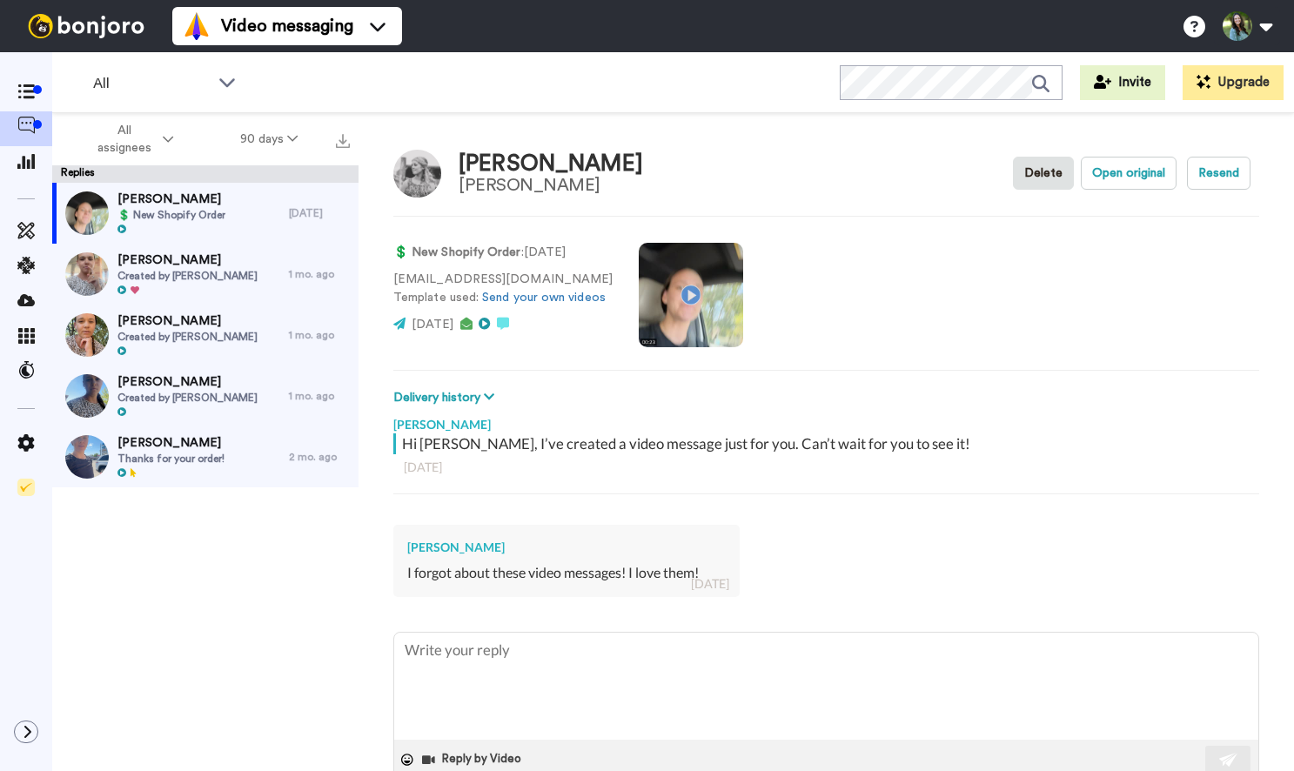
click at [204, 464] on span "Thanks for your order!" at bounding box center [170, 459] width 107 height 14
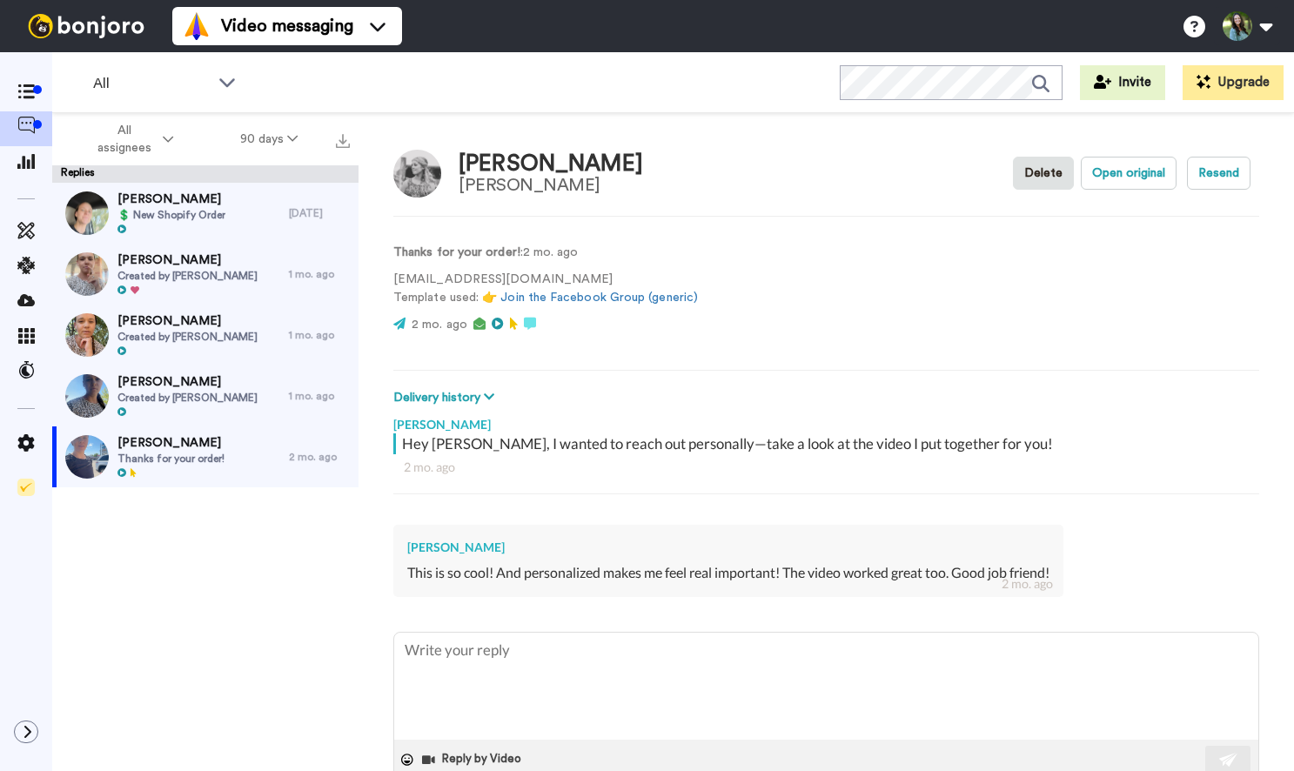
scroll to position [43, 0]
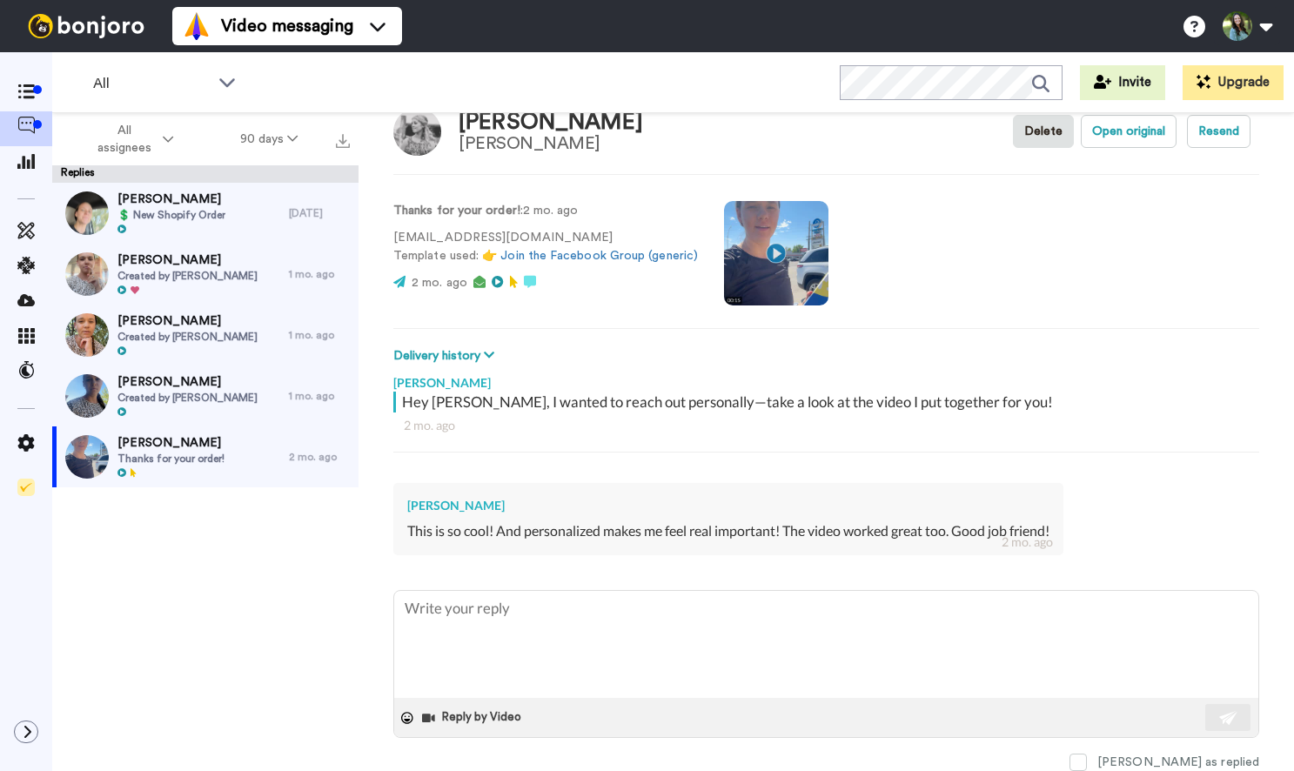
click at [184, 394] on span "Created by [PERSON_NAME]" at bounding box center [187, 398] width 140 height 14
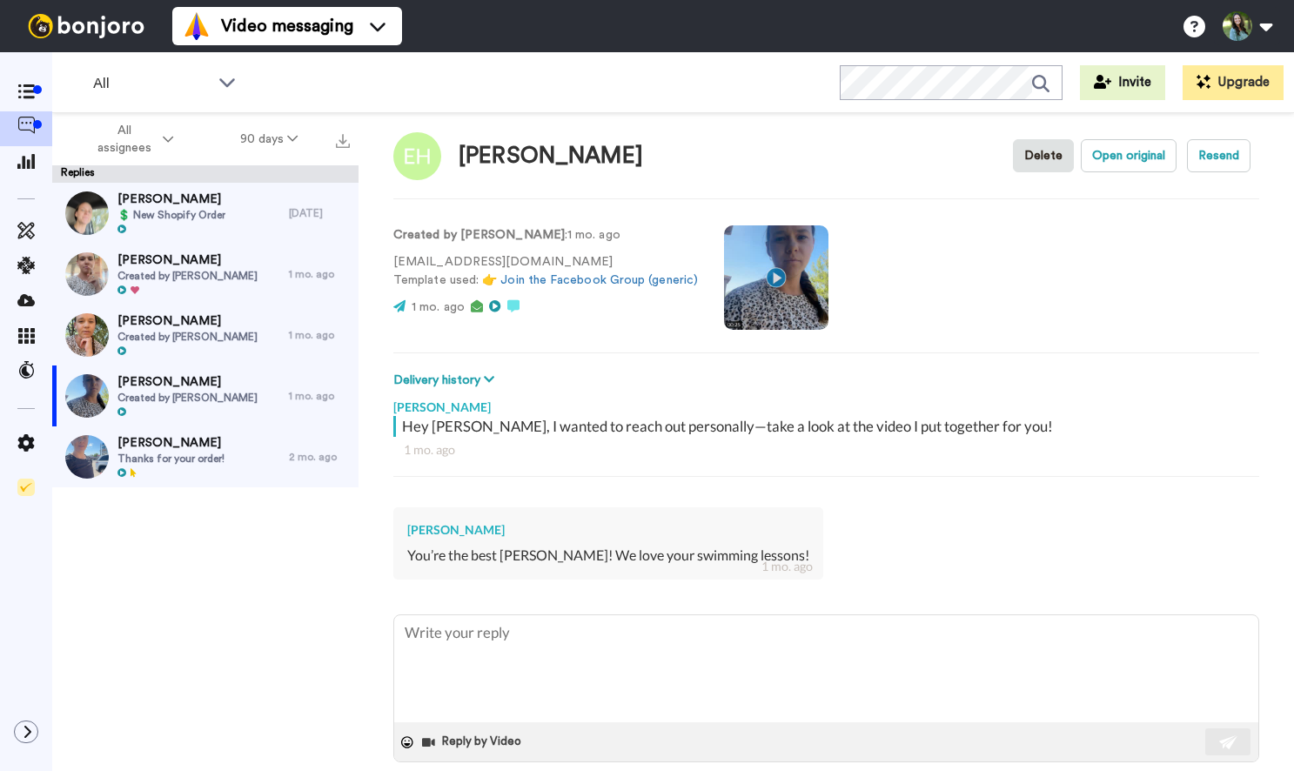
scroll to position [43, 0]
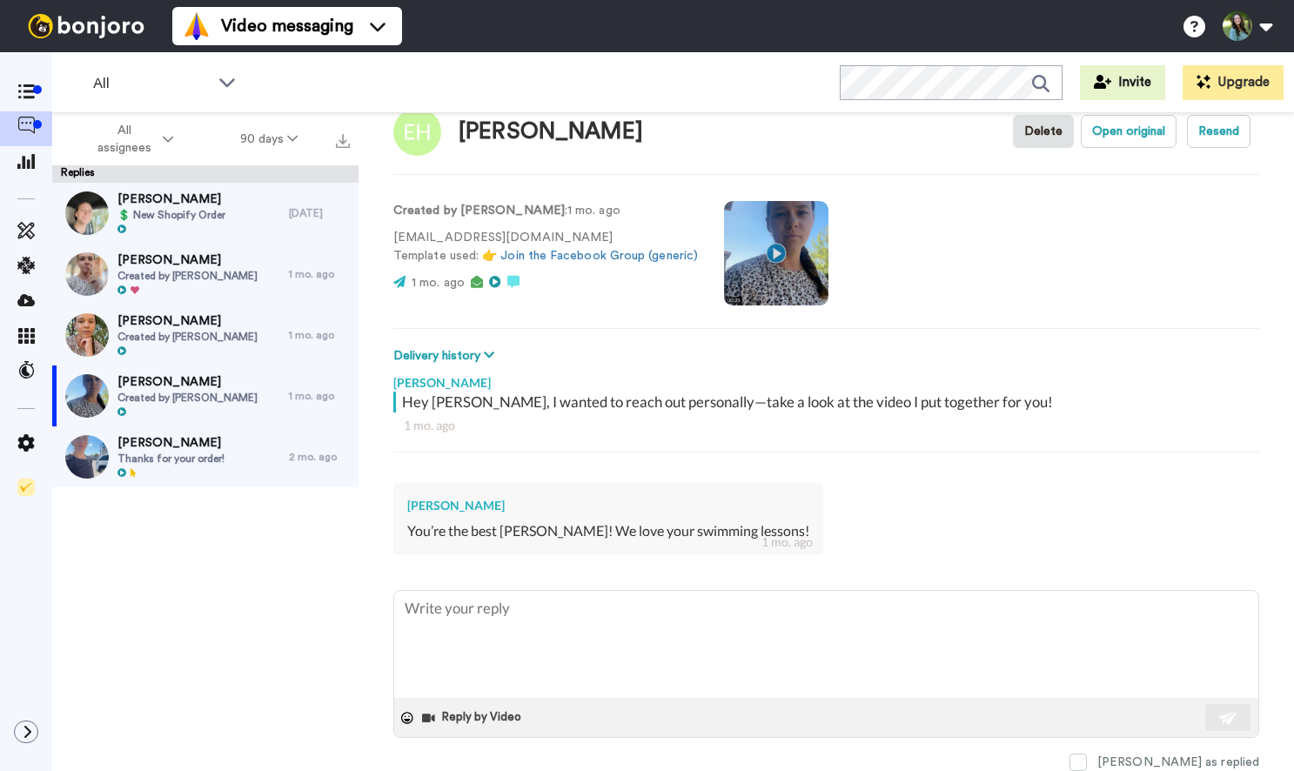
click at [181, 310] on div "[PERSON_NAME] Created by [PERSON_NAME]" at bounding box center [170, 335] width 237 height 61
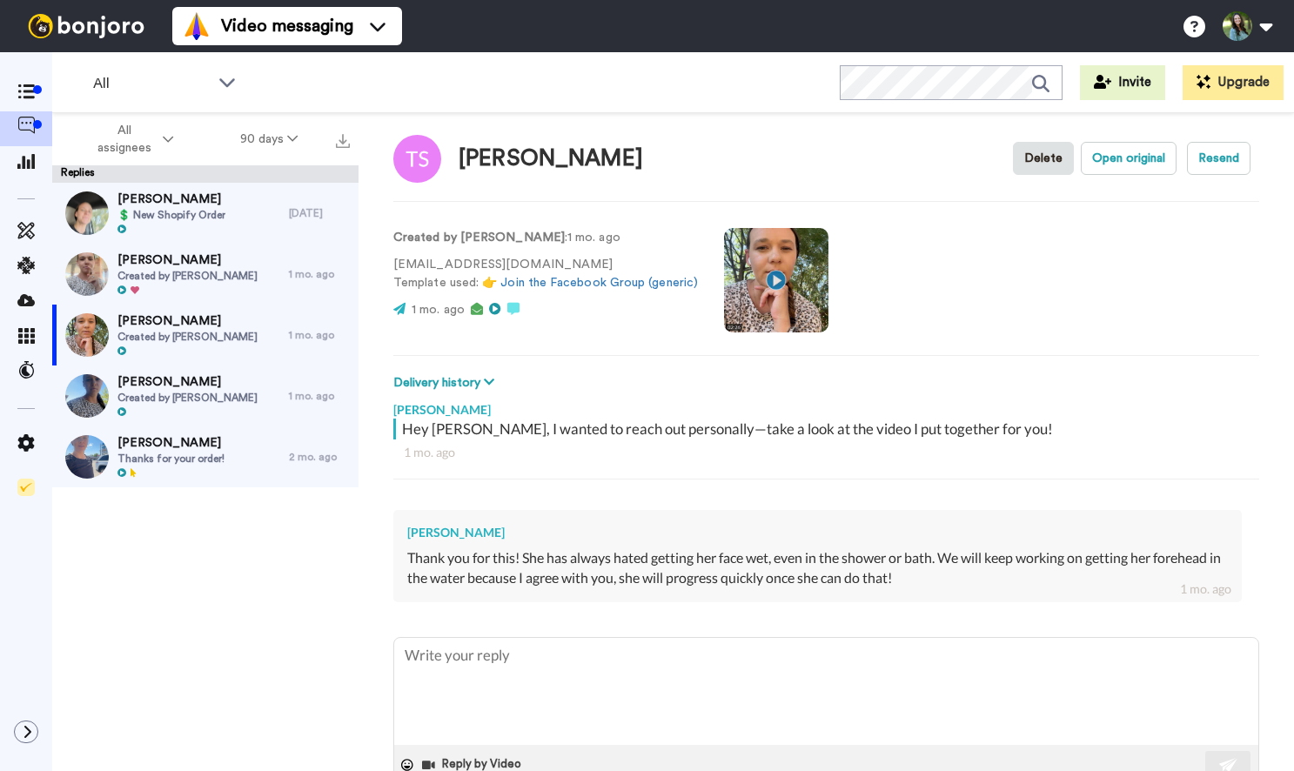
scroll to position [62, 0]
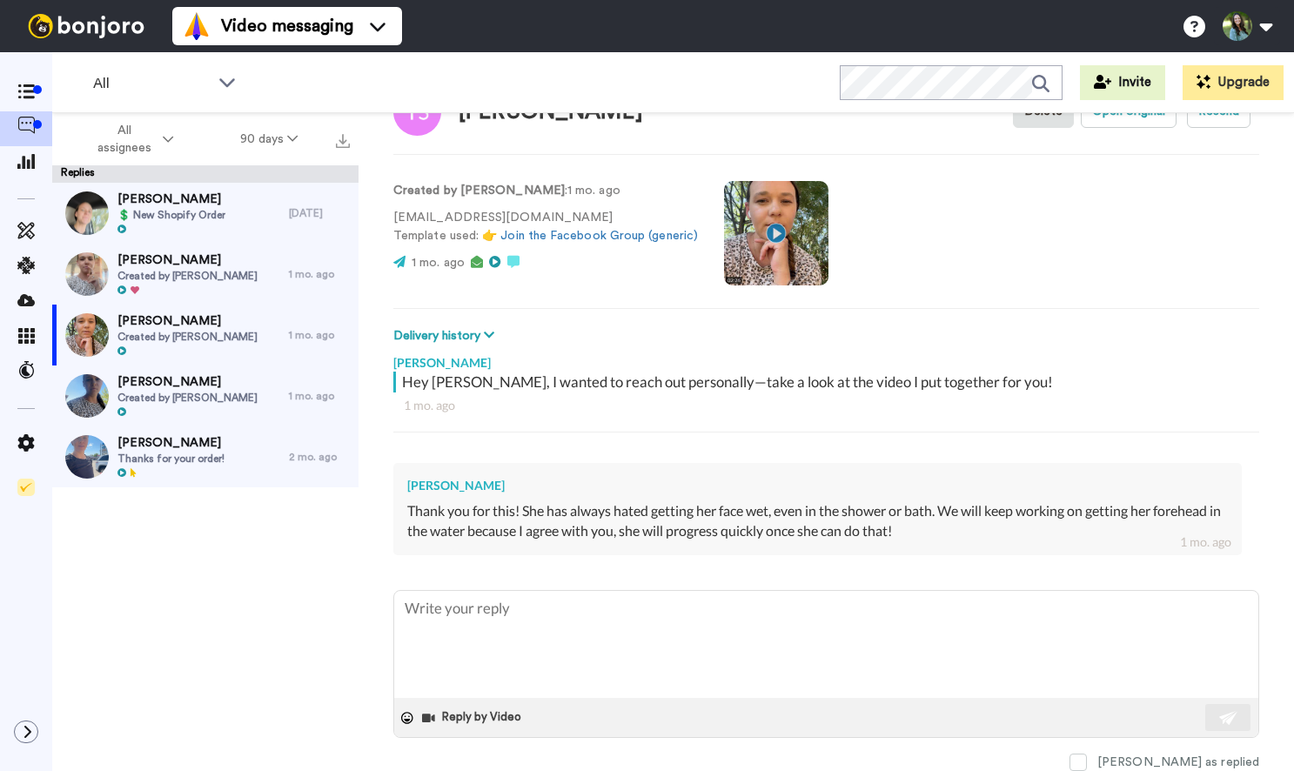
click at [197, 256] on span "[PERSON_NAME]" at bounding box center [187, 259] width 140 height 17
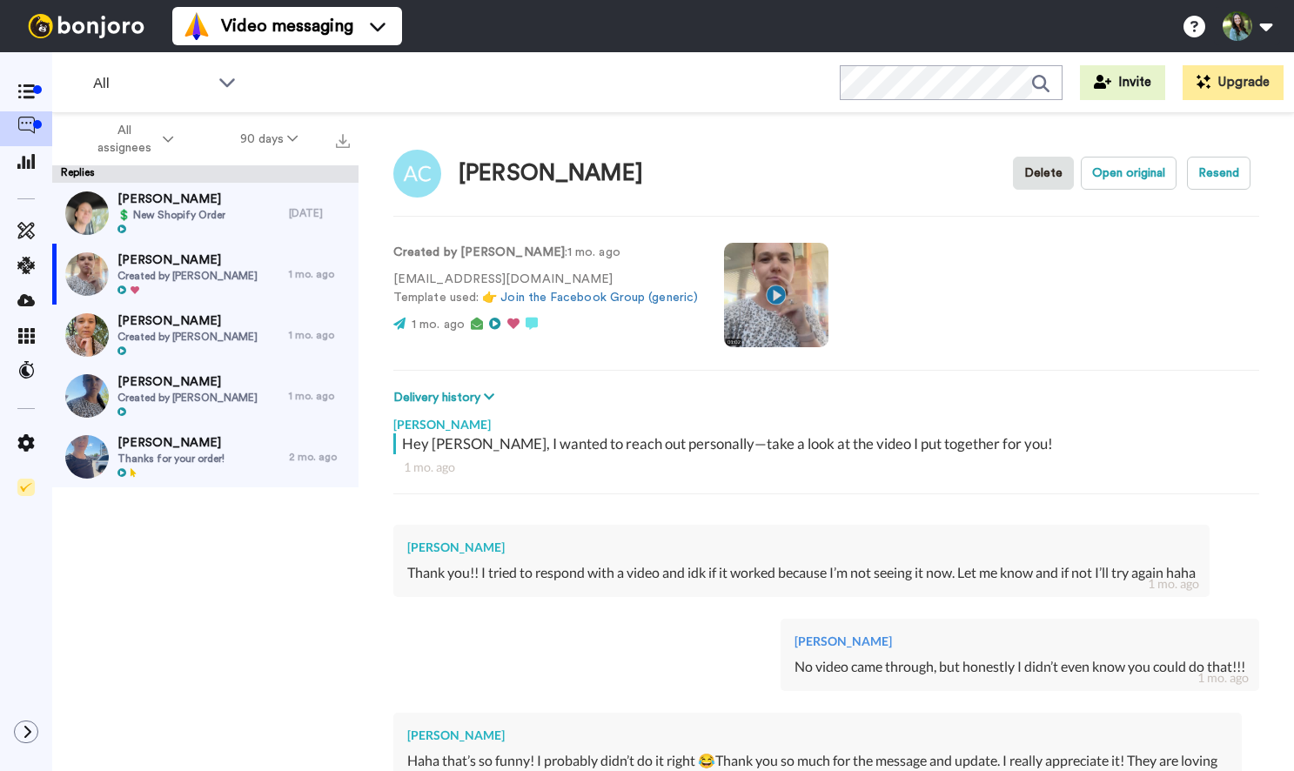
scroll to position [325, 0]
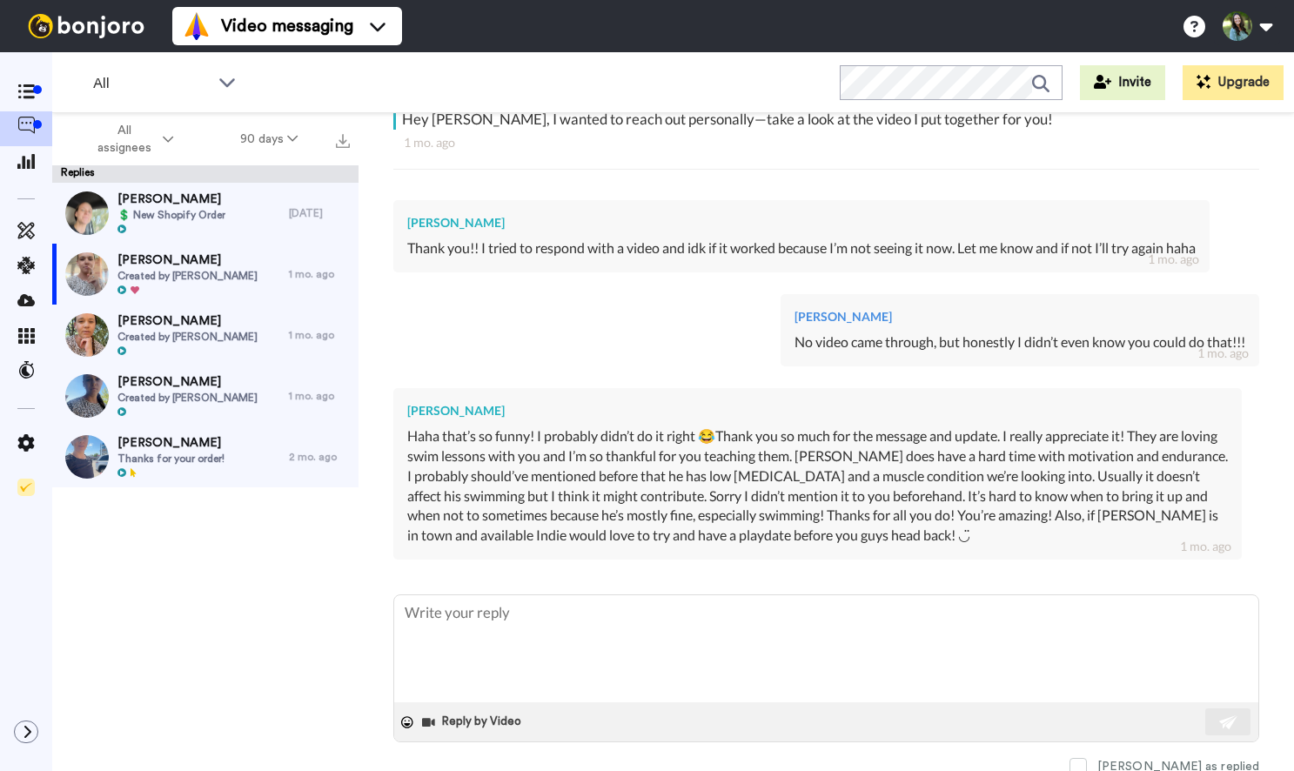
click at [215, 206] on span "[PERSON_NAME]" at bounding box center [171, 199] width 108 height 17
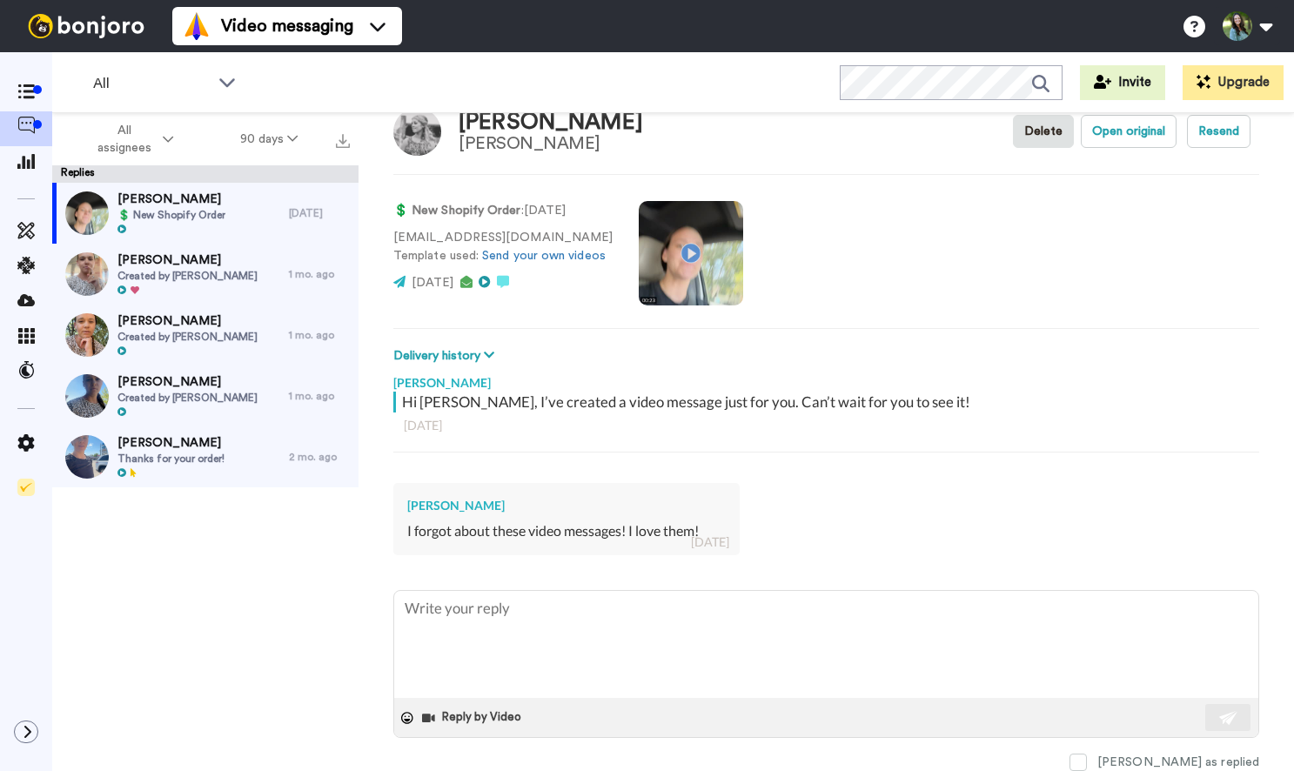
click at [144, 463] on span "Thanks for your order!" at bounding box center [170, 459] width 107 height 14
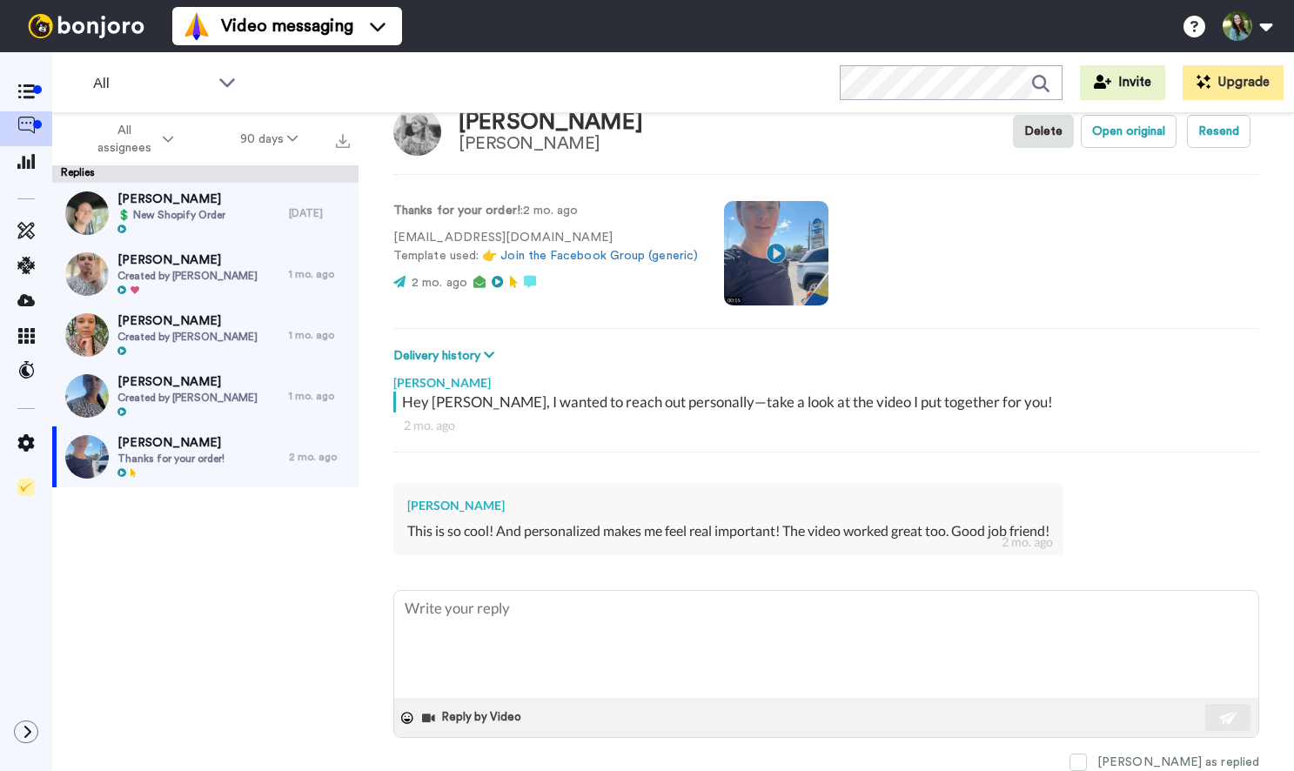
click at [164, 398] on span "Created by [PERSON_NAME]" at bounding box center [187, 398] width 140 height 14
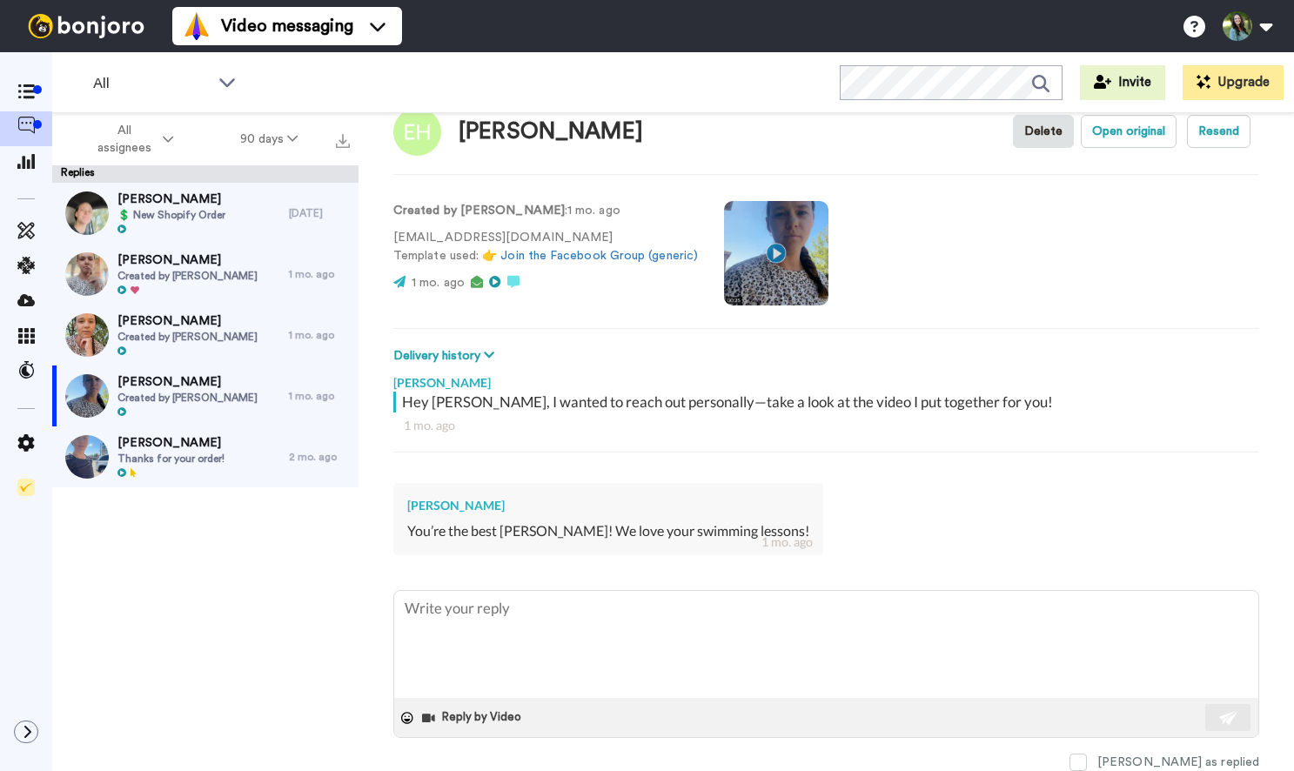
click at [178, 337] on span "Created by [PERSON_NAME]" at bounding box center [187, 337] width 140 height 14
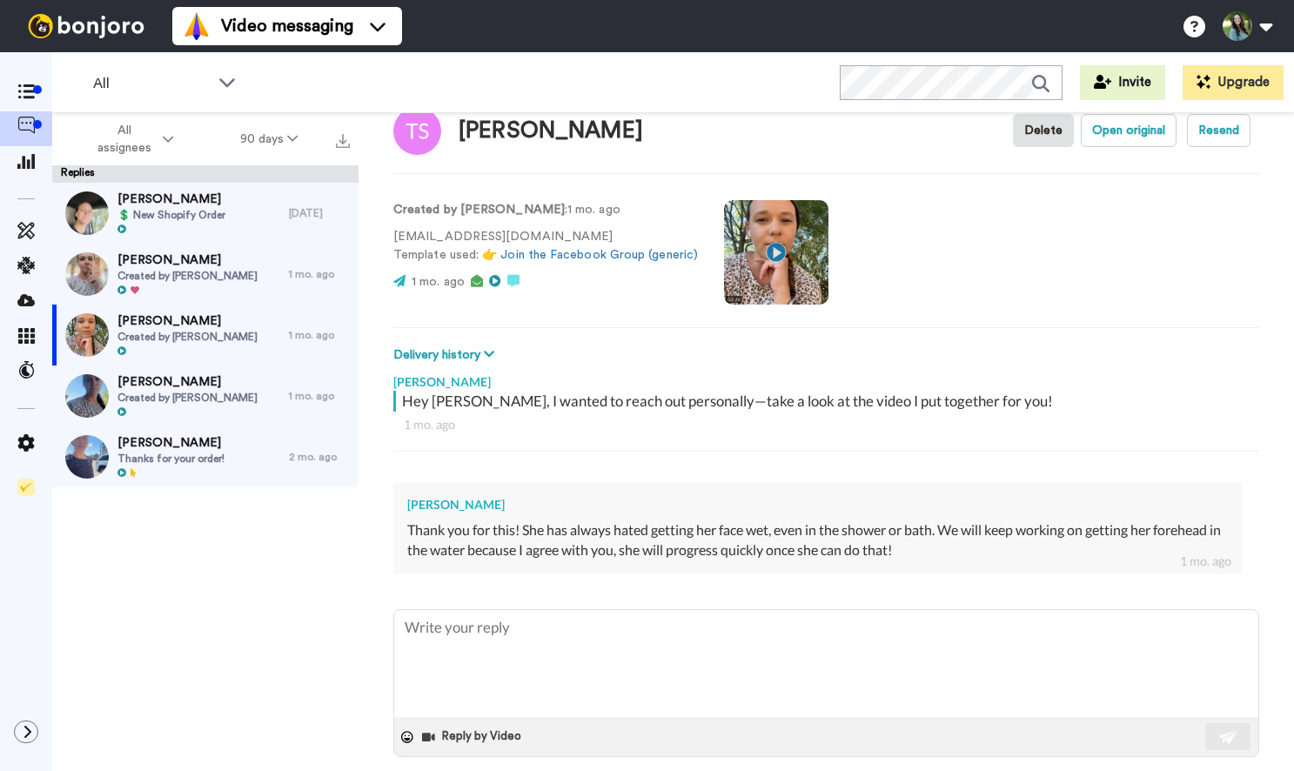
click at [185, 235] on div at bounding box center [171, 230] width 108 height 12
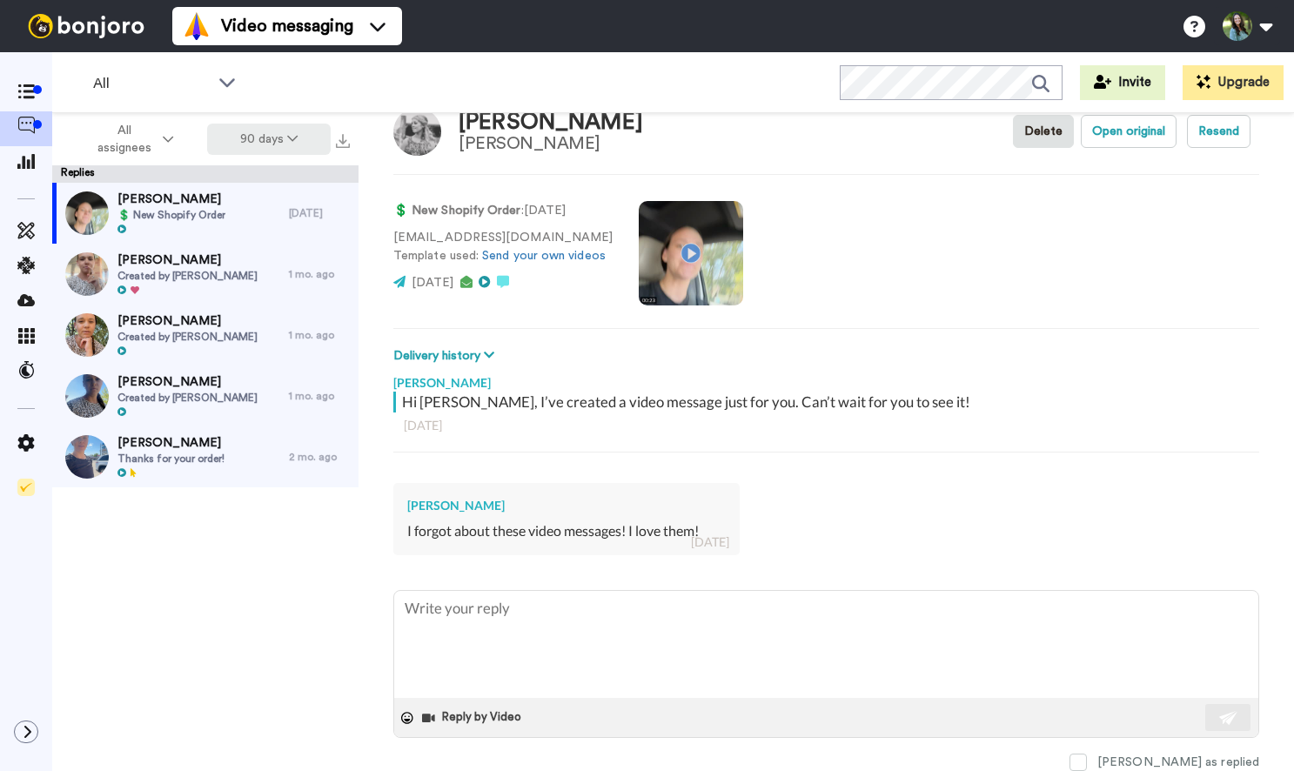
click at [311, 126] on button "90 days" at bounding box center [269, 139] width 124 height 31
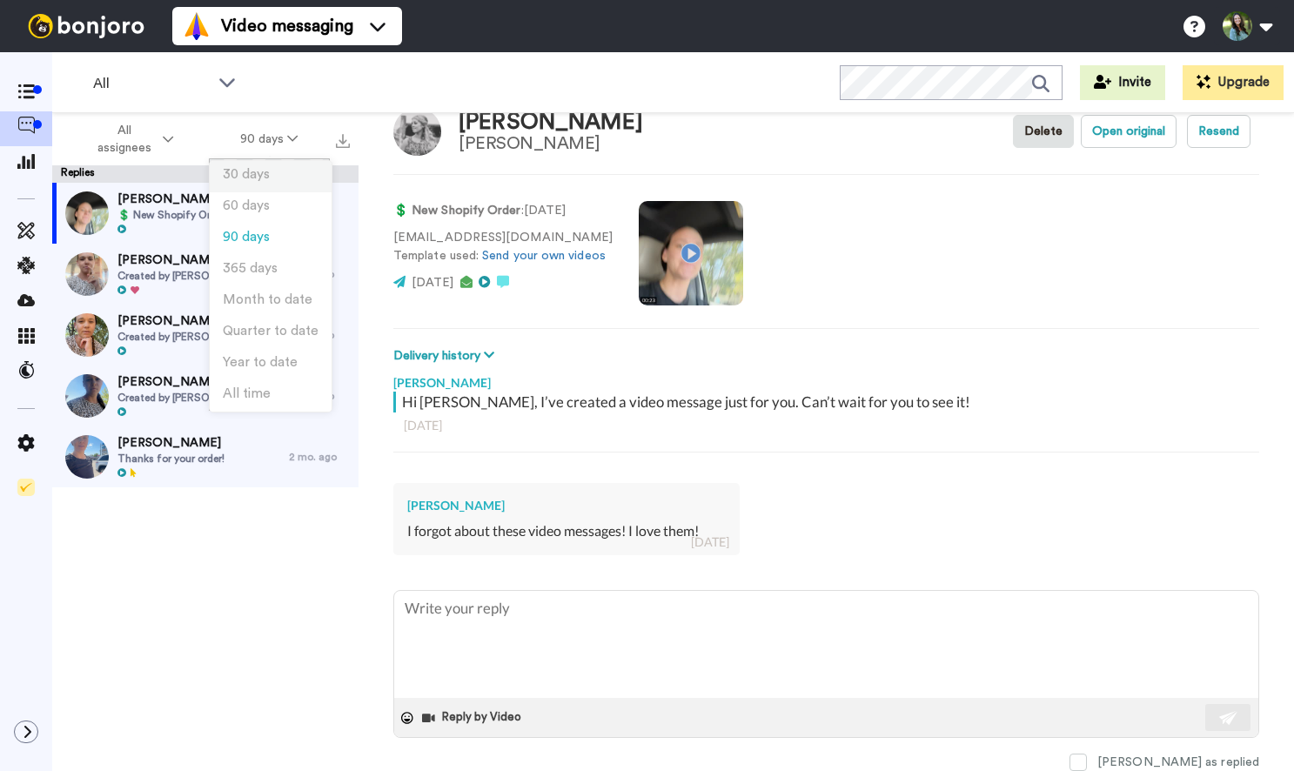
click at [271, 171] on li "30 days" at bounding box center [271, 176] width 122 height 31
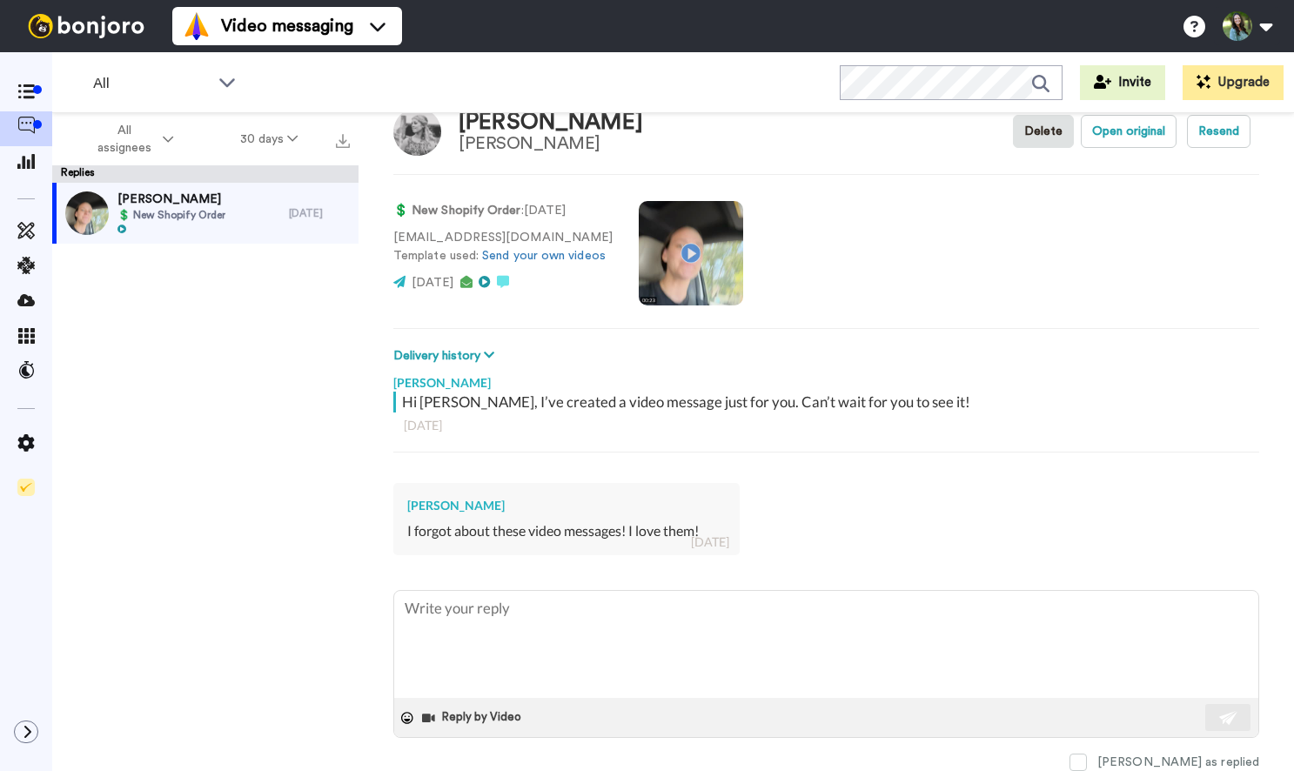
click at [190, 228] on div at bounding box center [171, 230] width 108 height 12
type textarea "x"
click at [27, 90] on icon at bounding box center [25, 91] width 17 height 15
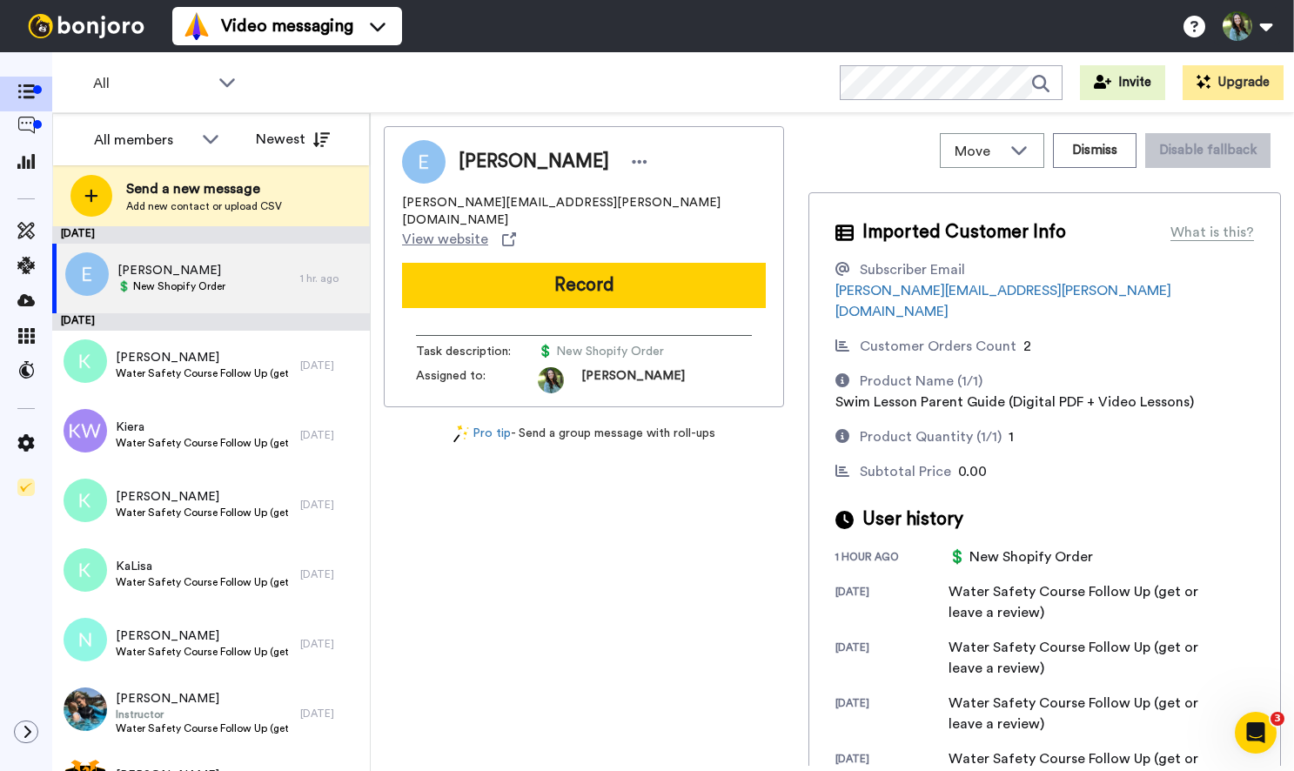
scroll to position [3, 0]
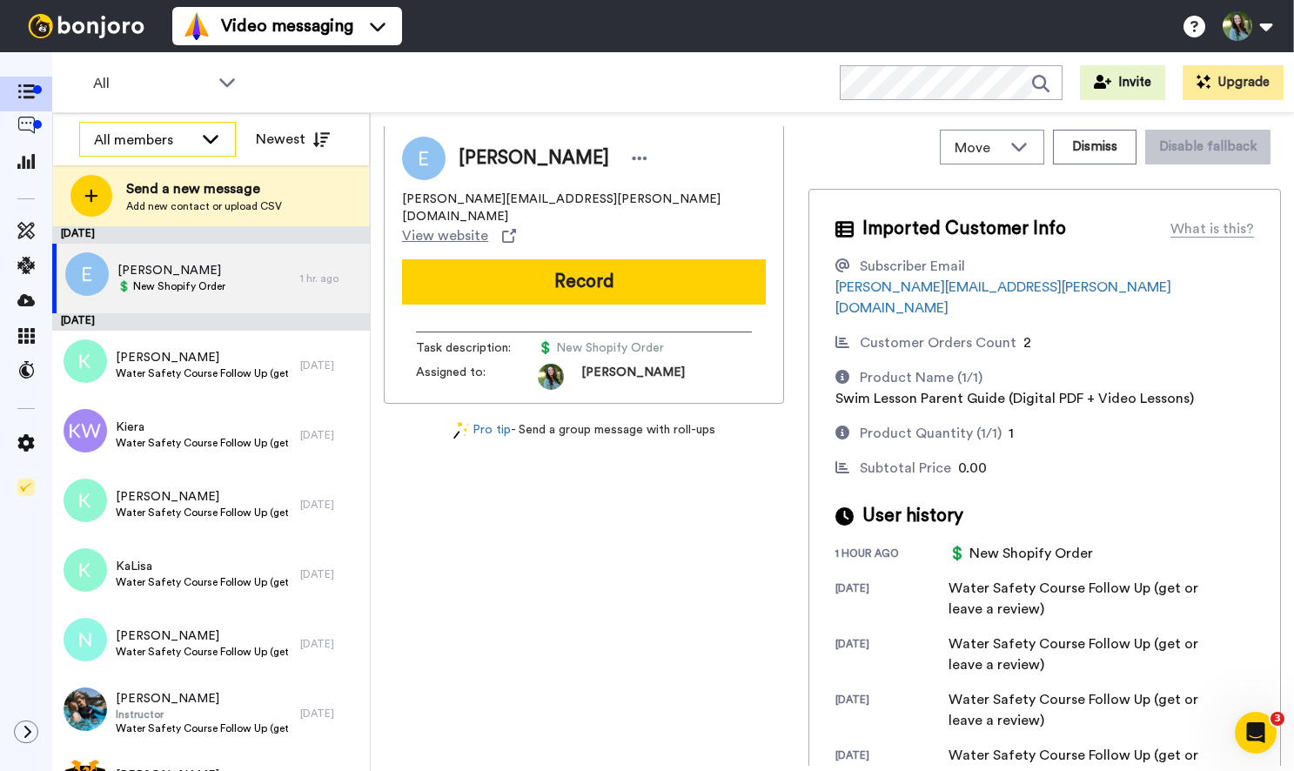
click at [207, 136] on icon at bounding box center [210, 138] width 21 height 17
click at [26, 372] on icon at bounding box center [25, 369] width 17 height 17
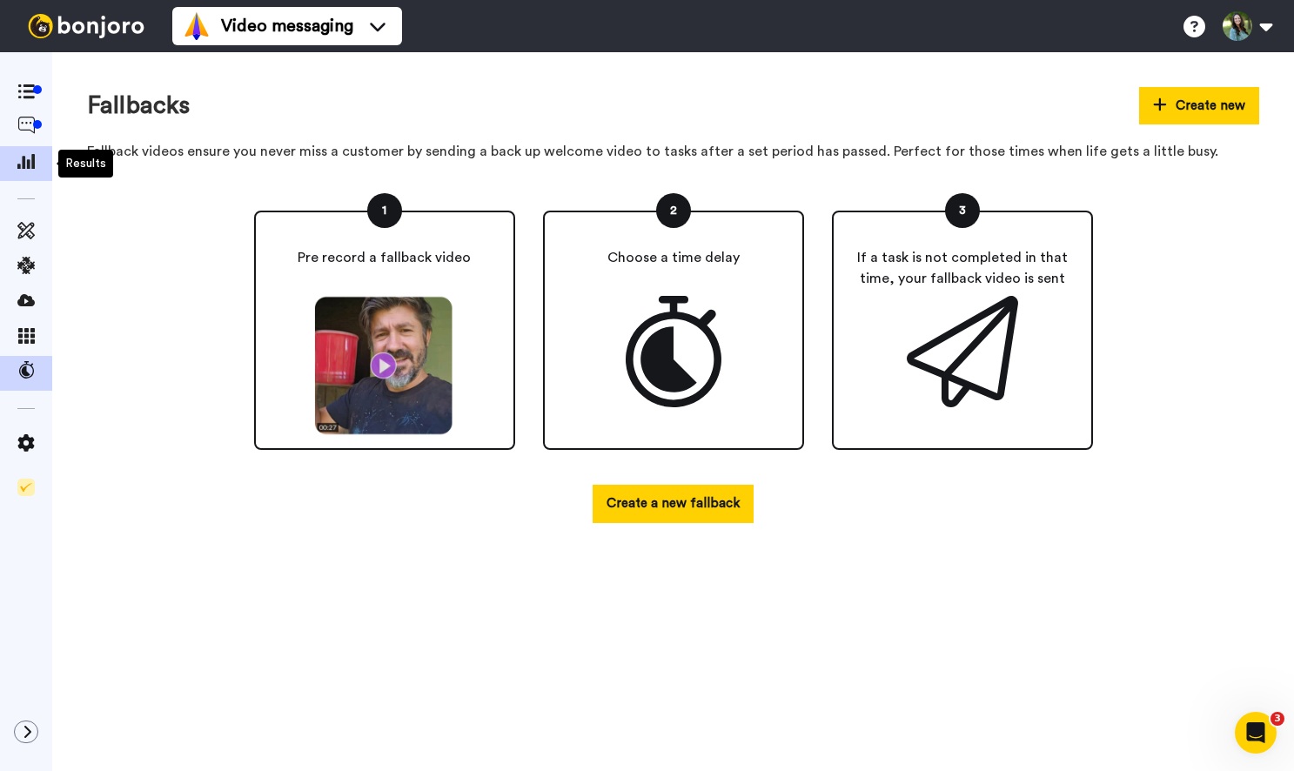
click at [27, 157] on icon at bounding box center [25, 161] width 17 height 16
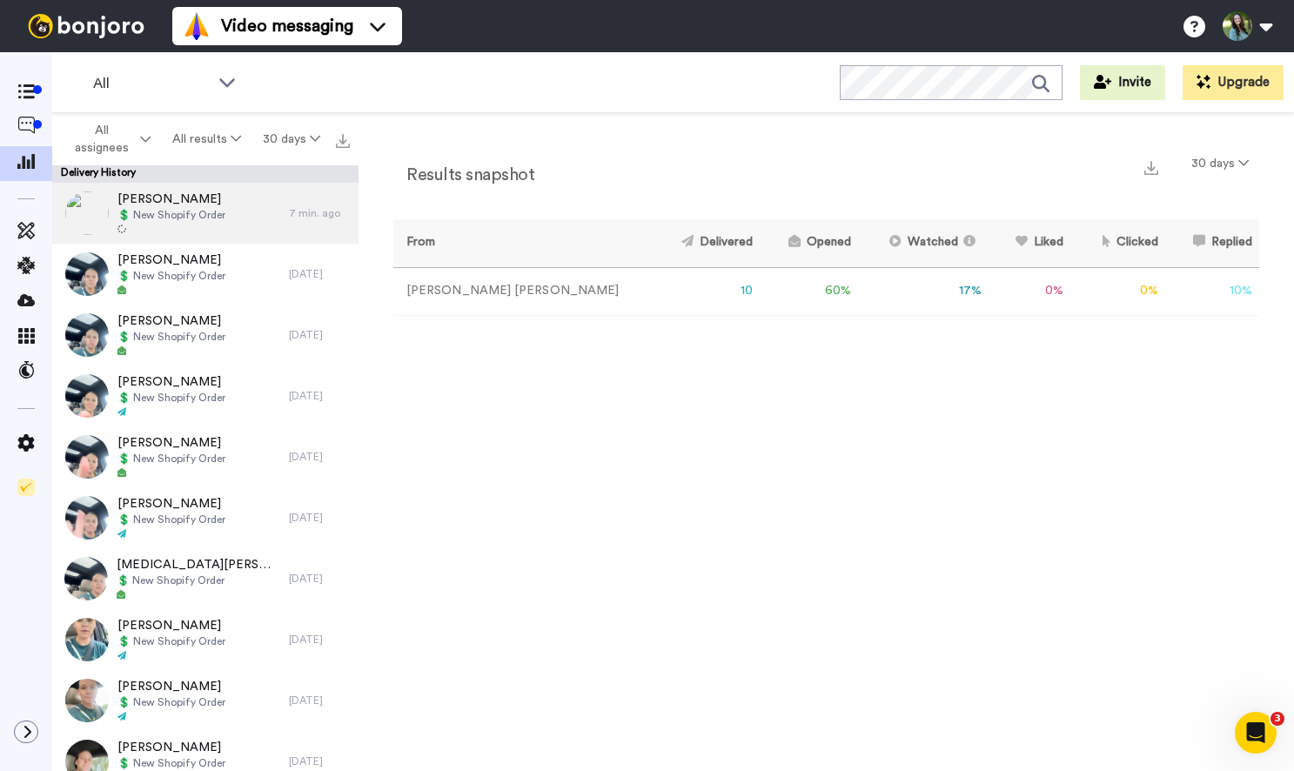
click at [191, 200] on span "[PERSON_NAME]" at bounding box center [171, 199] width 108 height 17
